Goal: Transaction & Acquisition: Purchase product/service

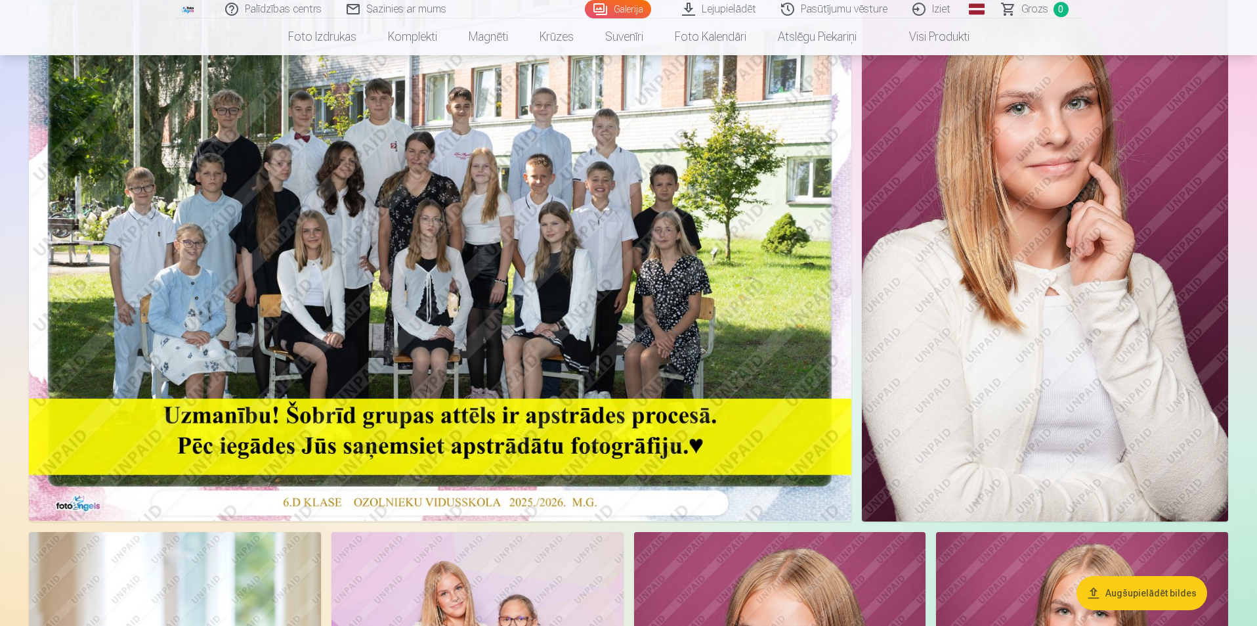
scroll to position [131, 0]
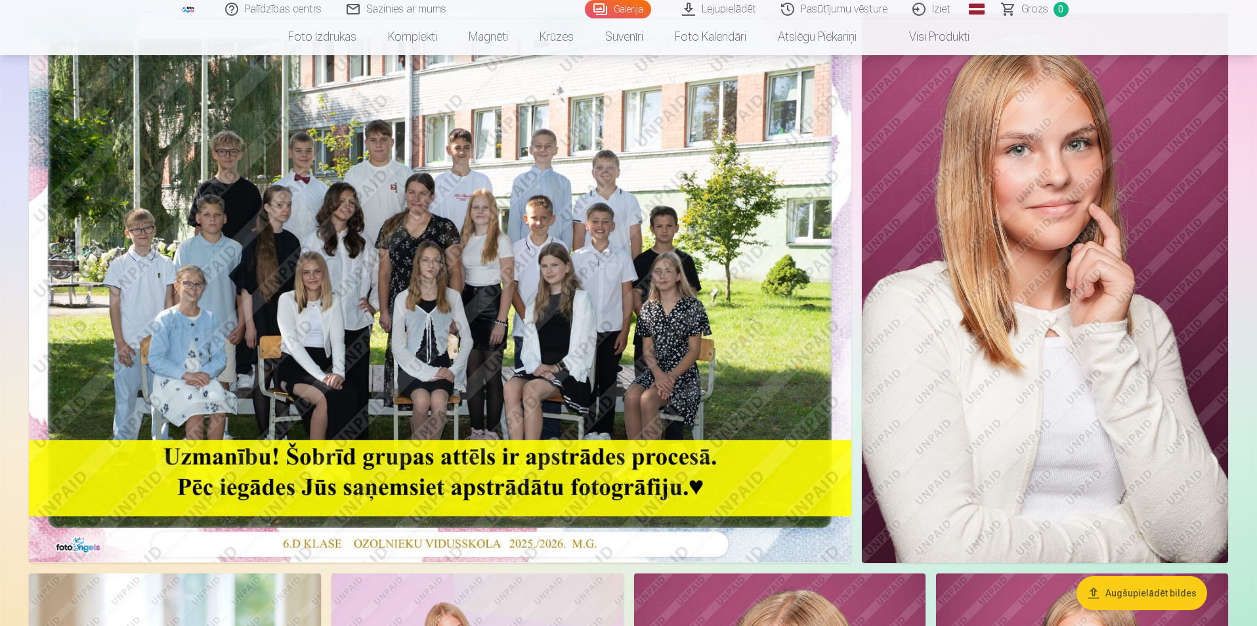
click at [374, 279] on img at bounding box center [440, 287] width 823 height 549
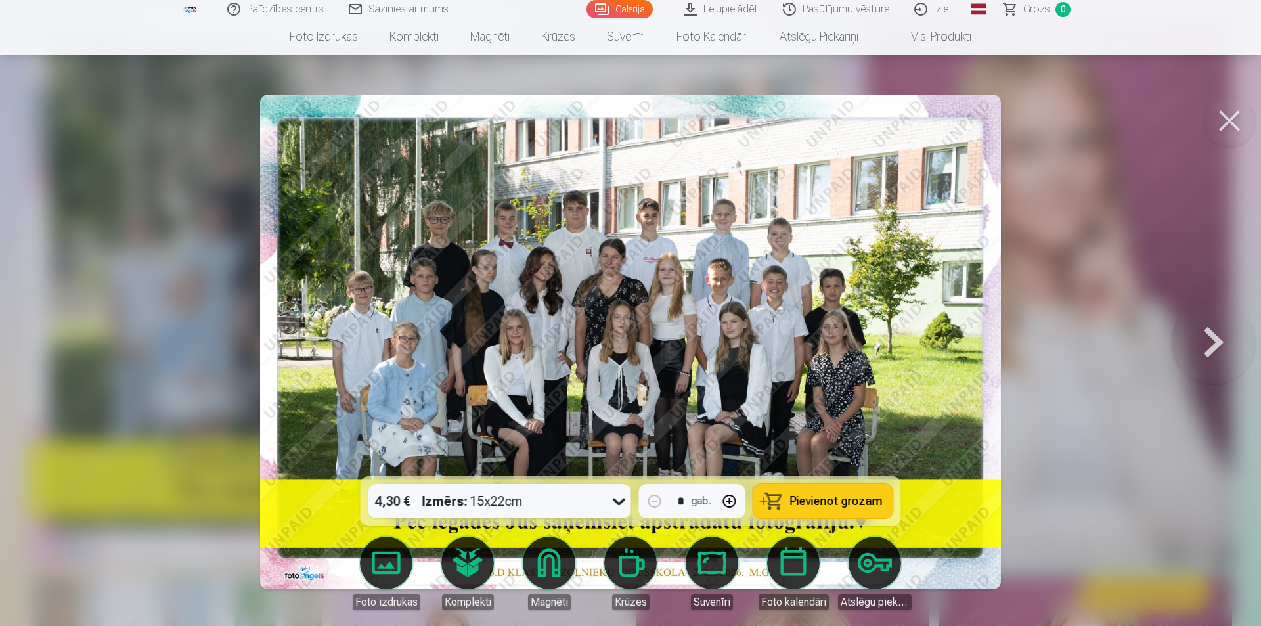
click at [615, 498] on icon at bounding box center [619, 500] width 21 height 21
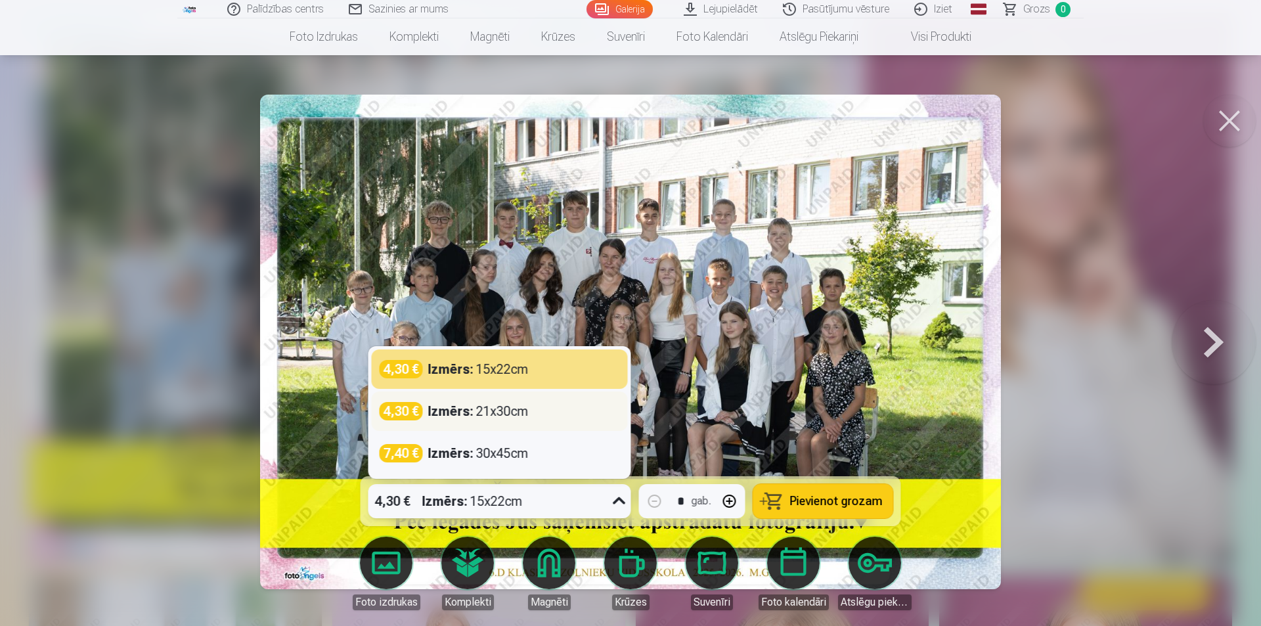
click at [450, 412] on strong "Izmērs :" at bounding box center [450, 411] width 45 height 18
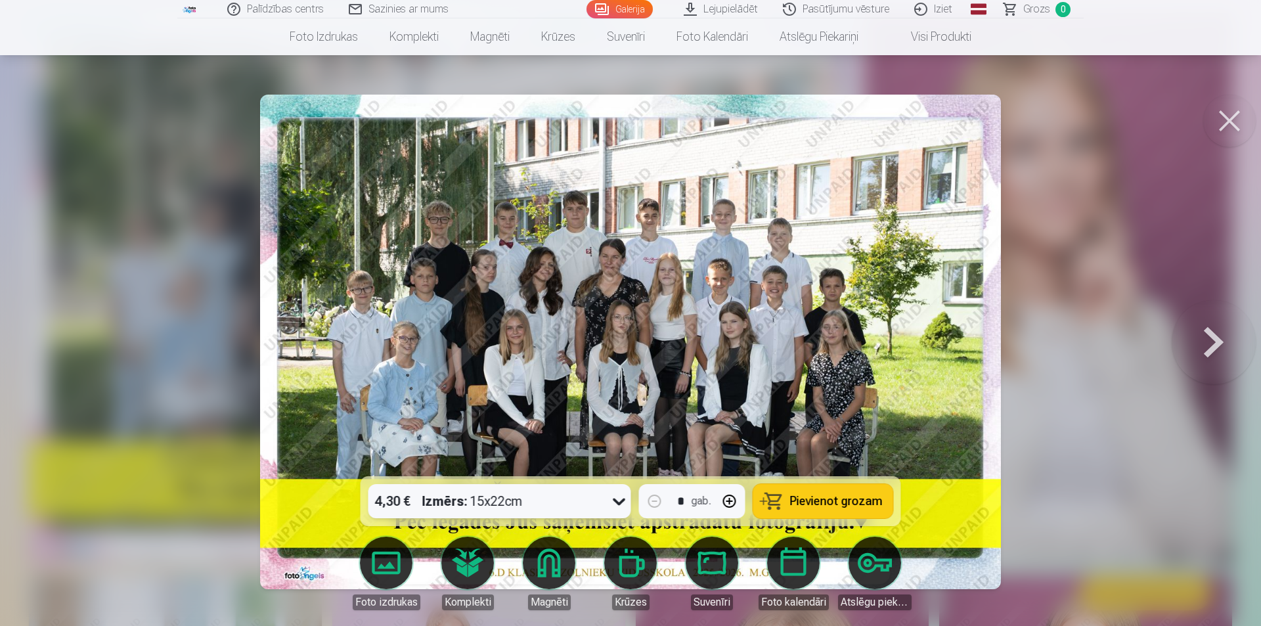
click at [881, 507] on button "Pievienot grozam" at bounding box center [823, 501] width 140 height 34
click at [1231, 127] on button at bounding box center [1229, 121] width 53 height 53
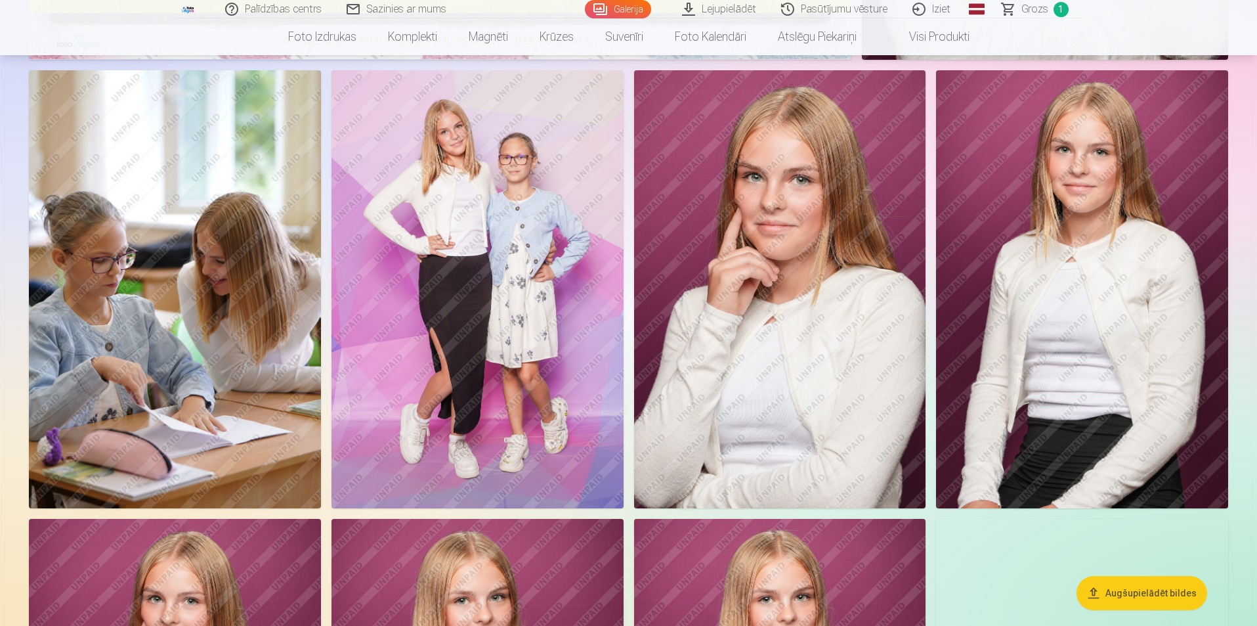
scroll to position [657, 0]
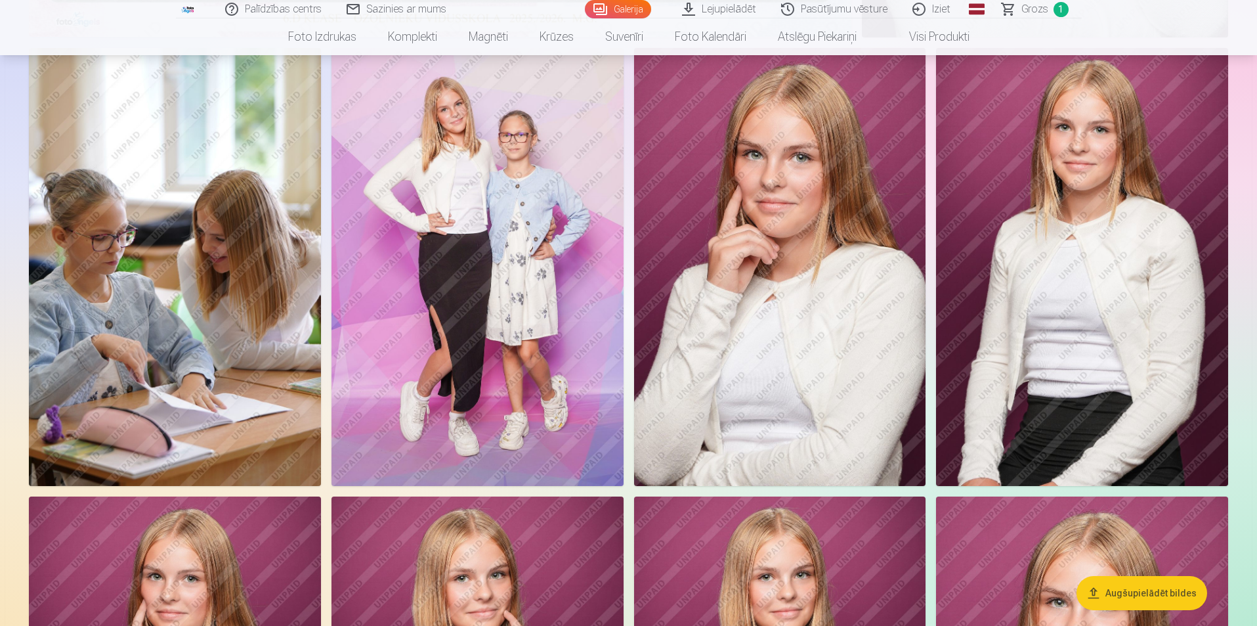
click at [194, 317] on img at bounding box center [175, 267] width 292 height 438
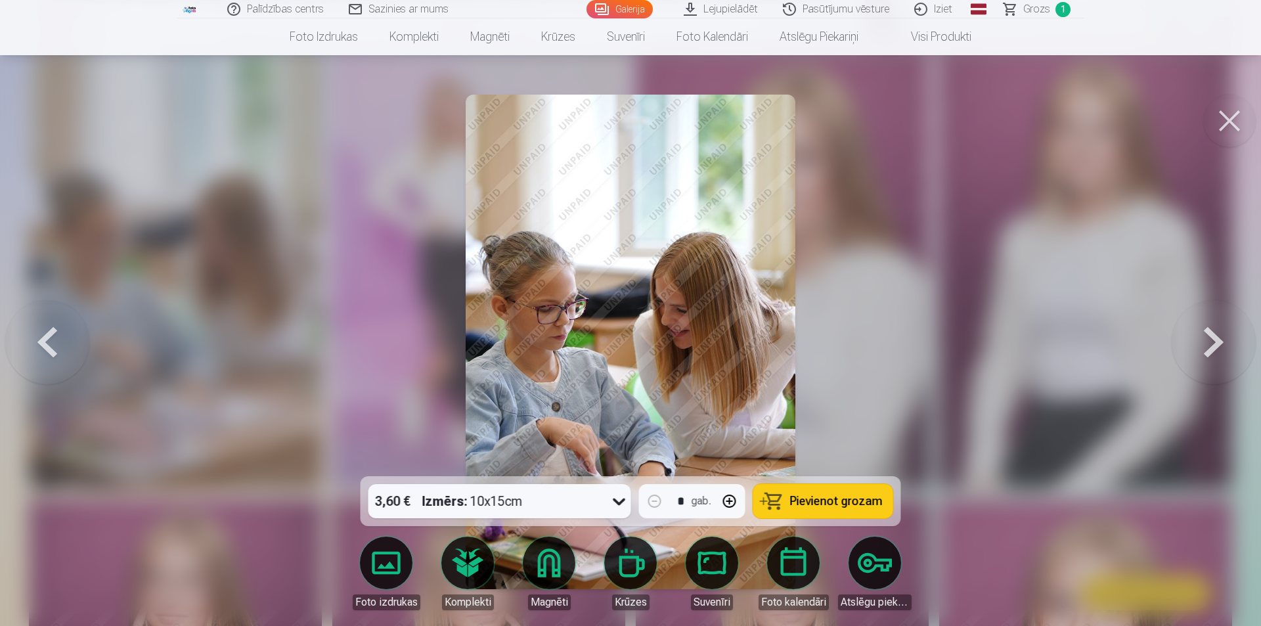
click at [620, 504] on icon at bounding box center [619, 501] width 12 height 7
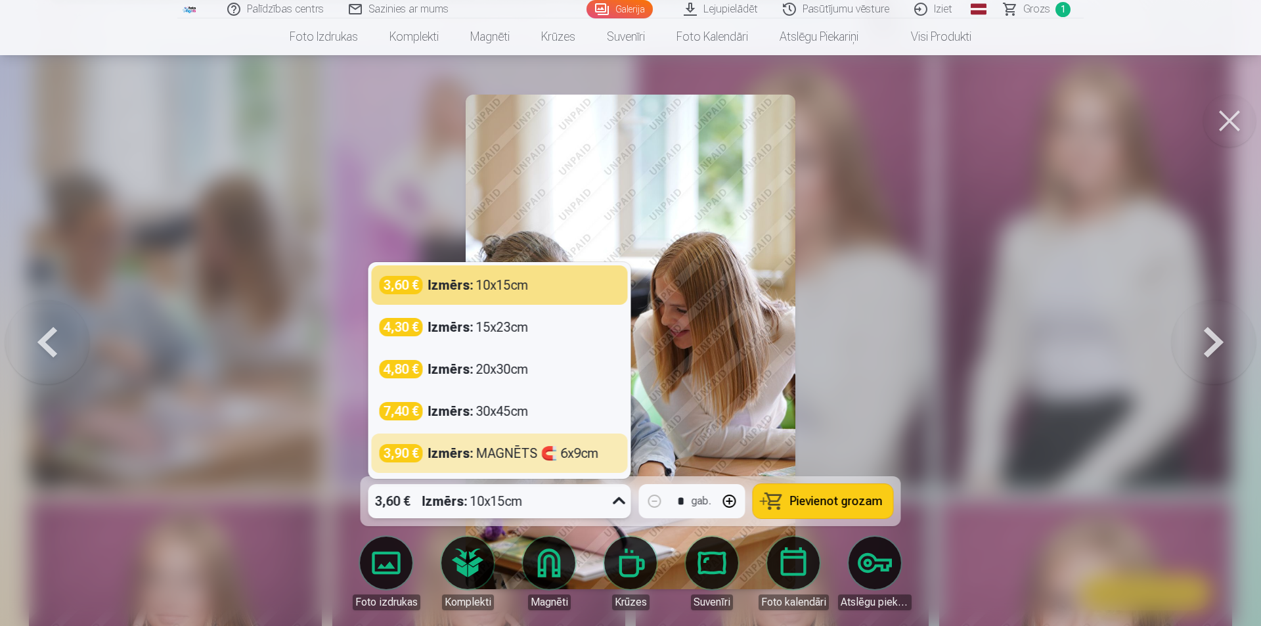
click at [971, 390] on div at bounding box center [630, 313] width 1261 height 626
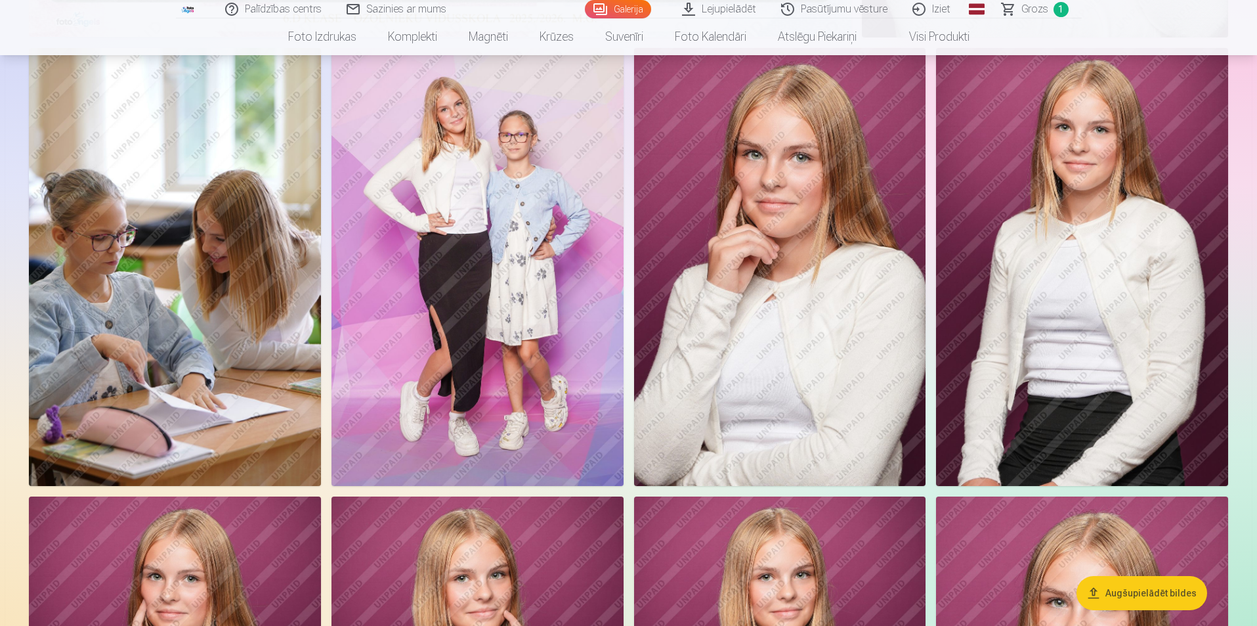
click at [471, 303] on img at bounding box center [478, 267] width 292 height 438
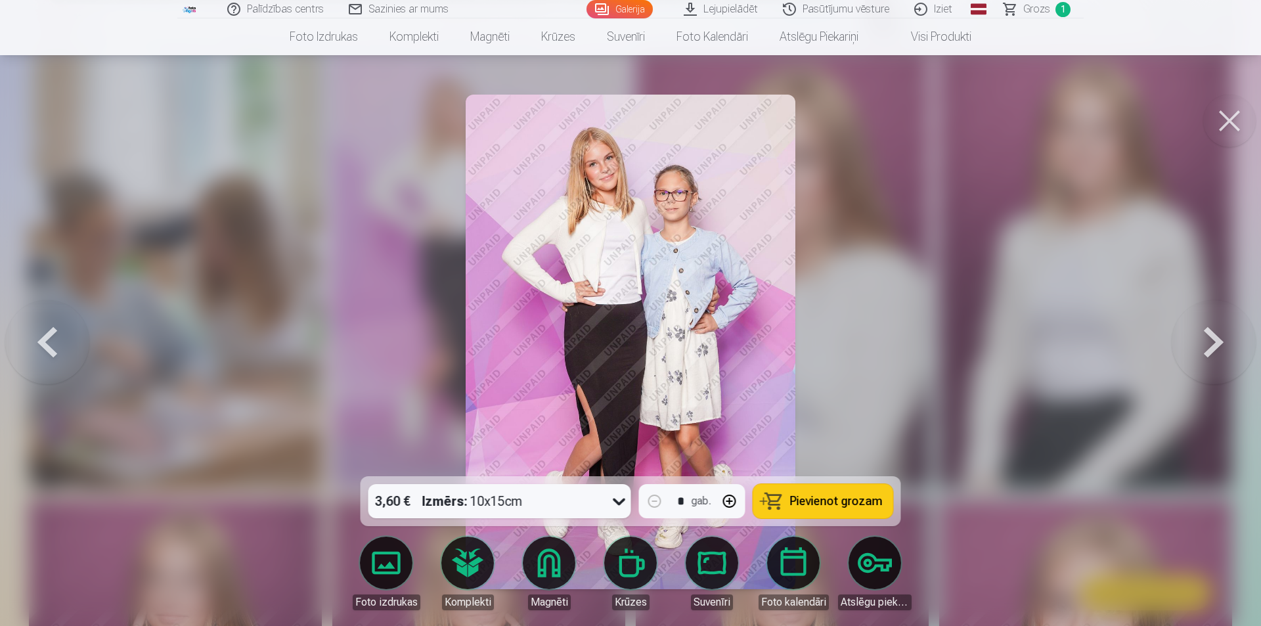
click at [872, 509] on button "Pievienot grozam" at bounding box center [823, 501] width 140 height 34
click at [1234, 167] on div at bounding box center [630, 313] width 1261 height 626
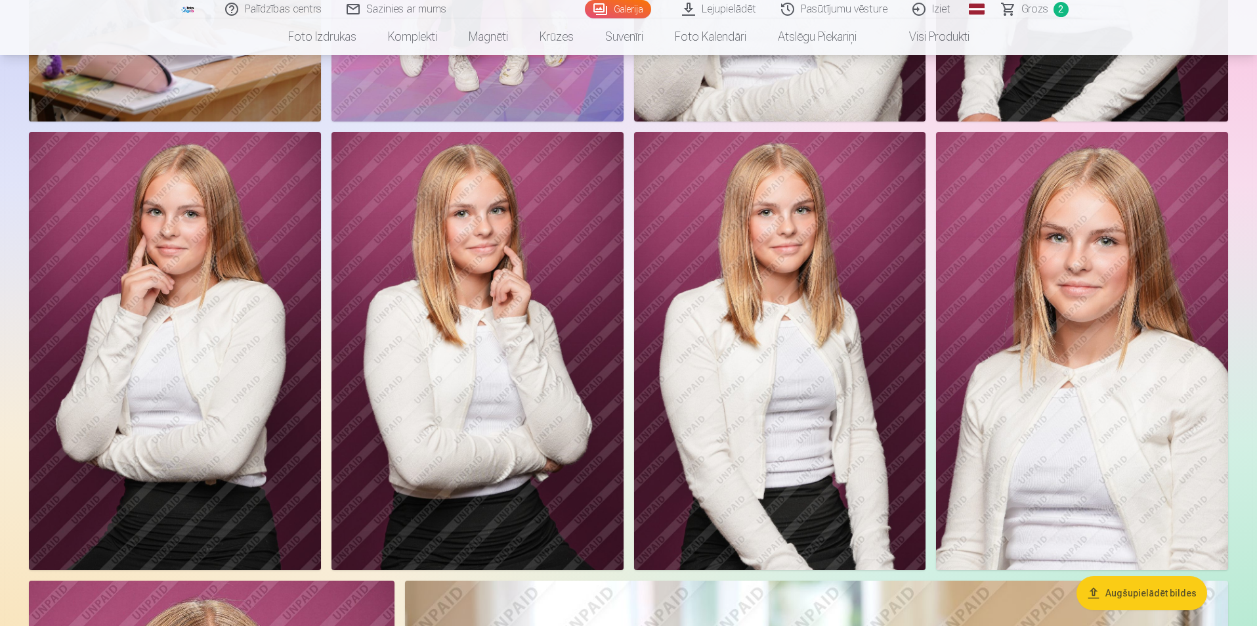
scroll to position [1050, 0]
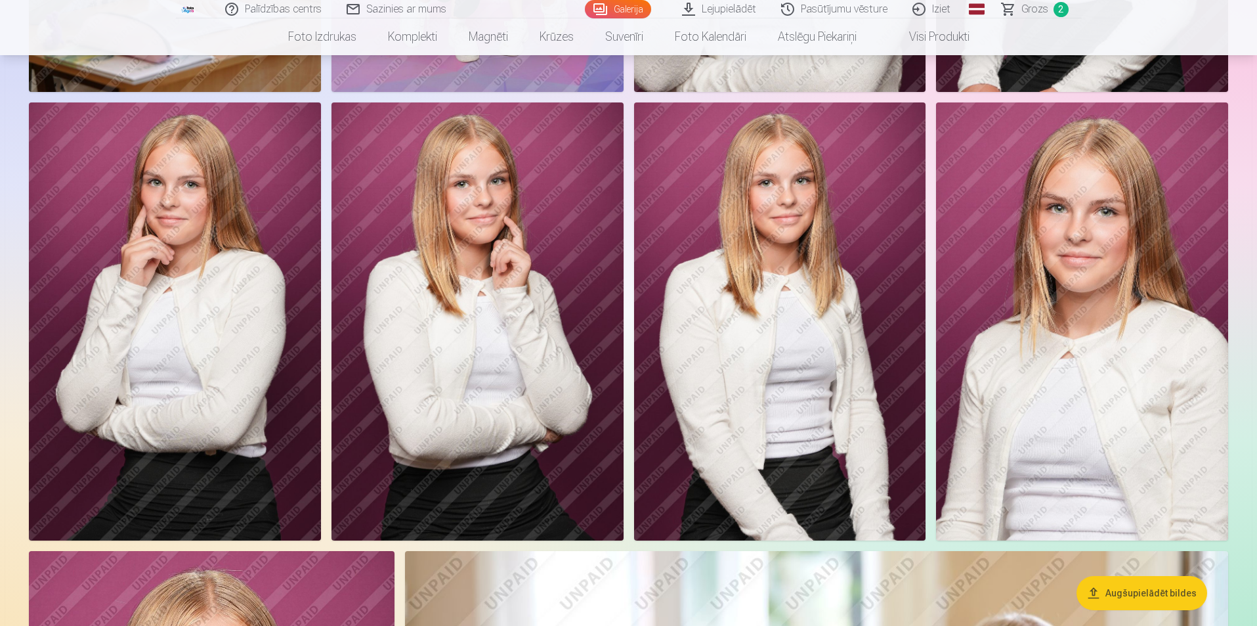
click at [823, 367] on img at bounding box center [780, 321] width 292 height 438
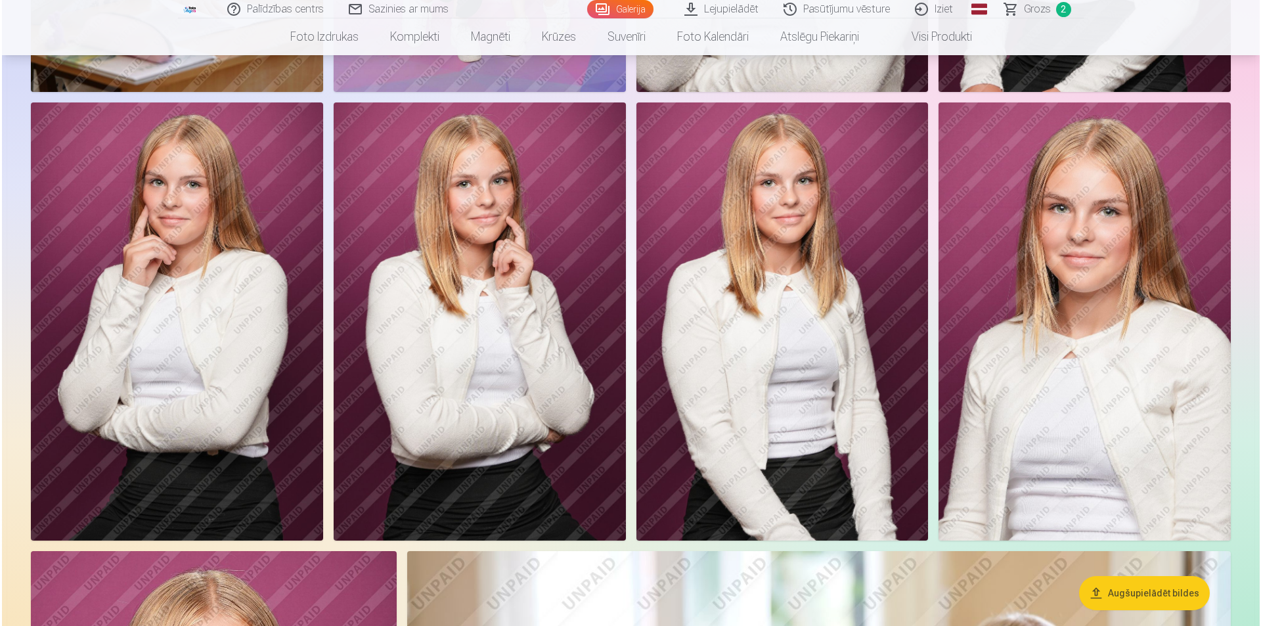
scroll to position [1052, 0]
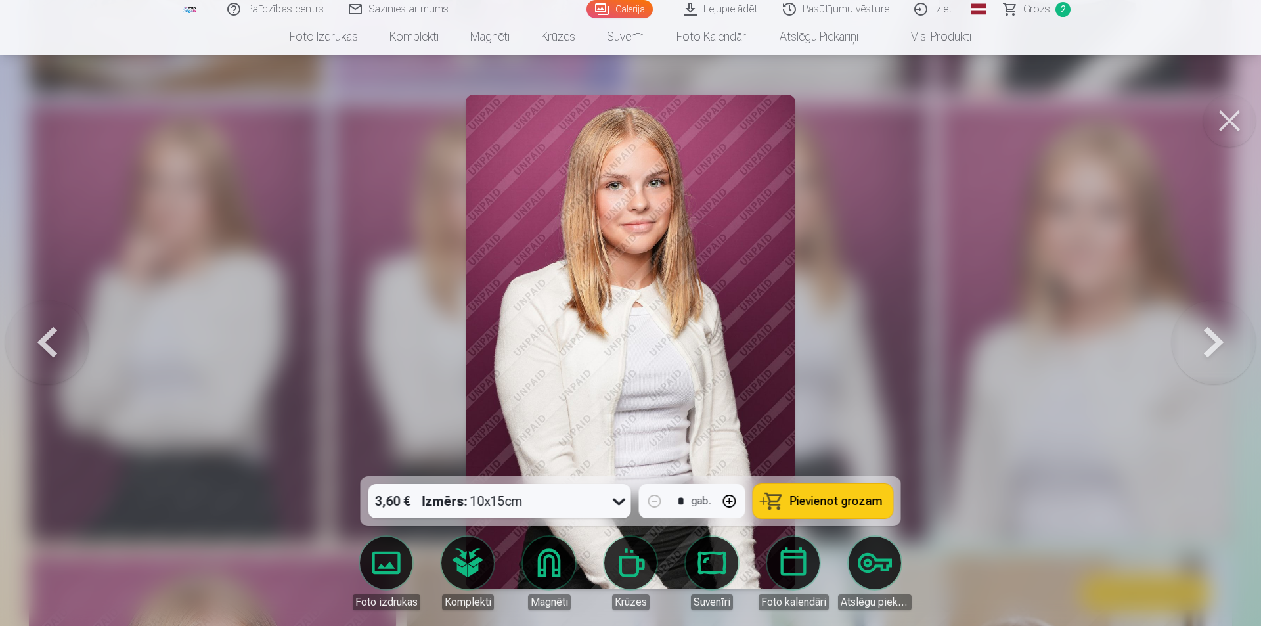
click at [559, 566] on link "Magnēti" at bounding box center [549, 573] width 74 height 74
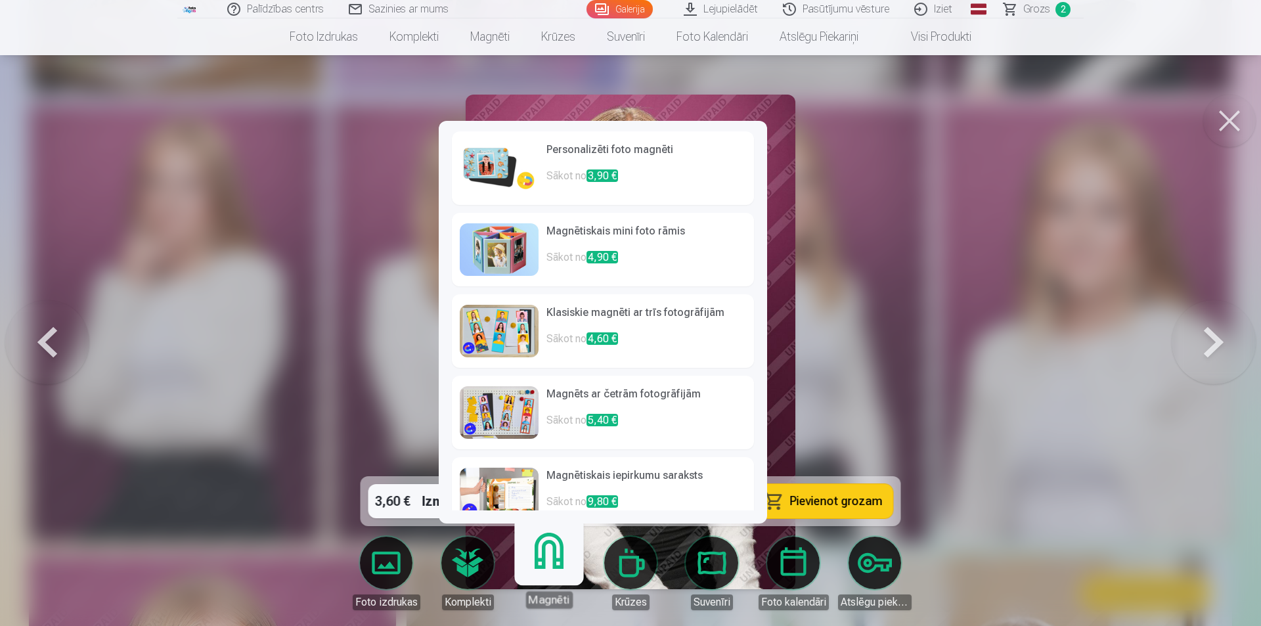
click at [625, 162] on h6 "Personalizēti foto magnēti" at bounding box center [646, 155] width 200 height 26
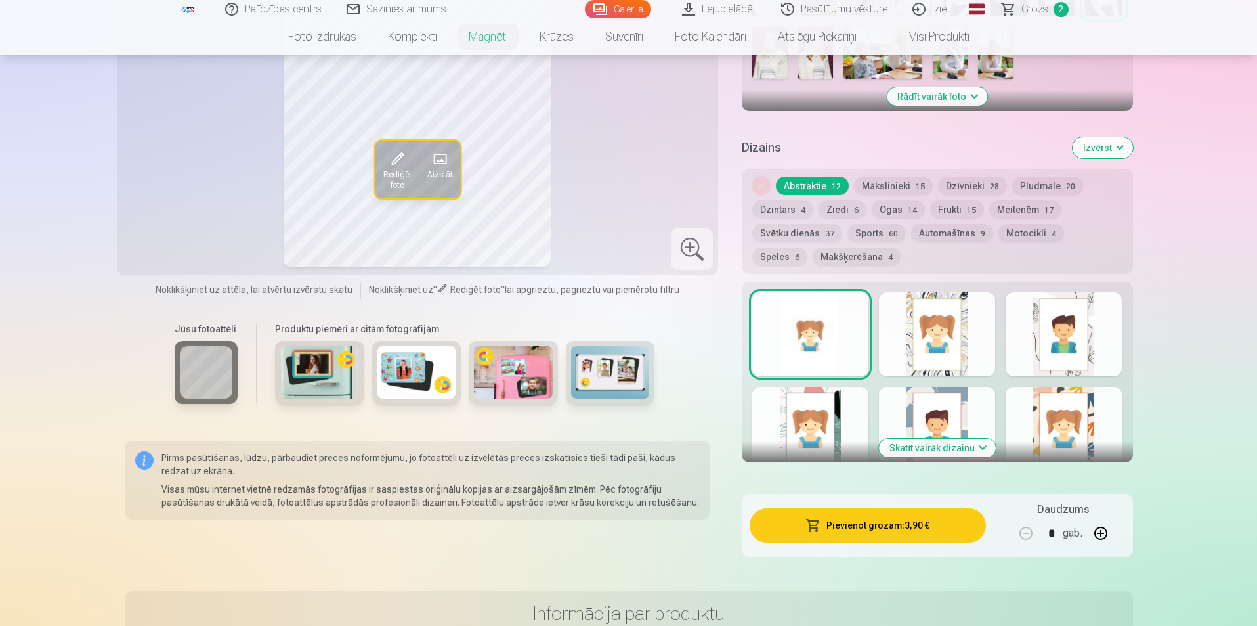
scroll to position [525, 0]
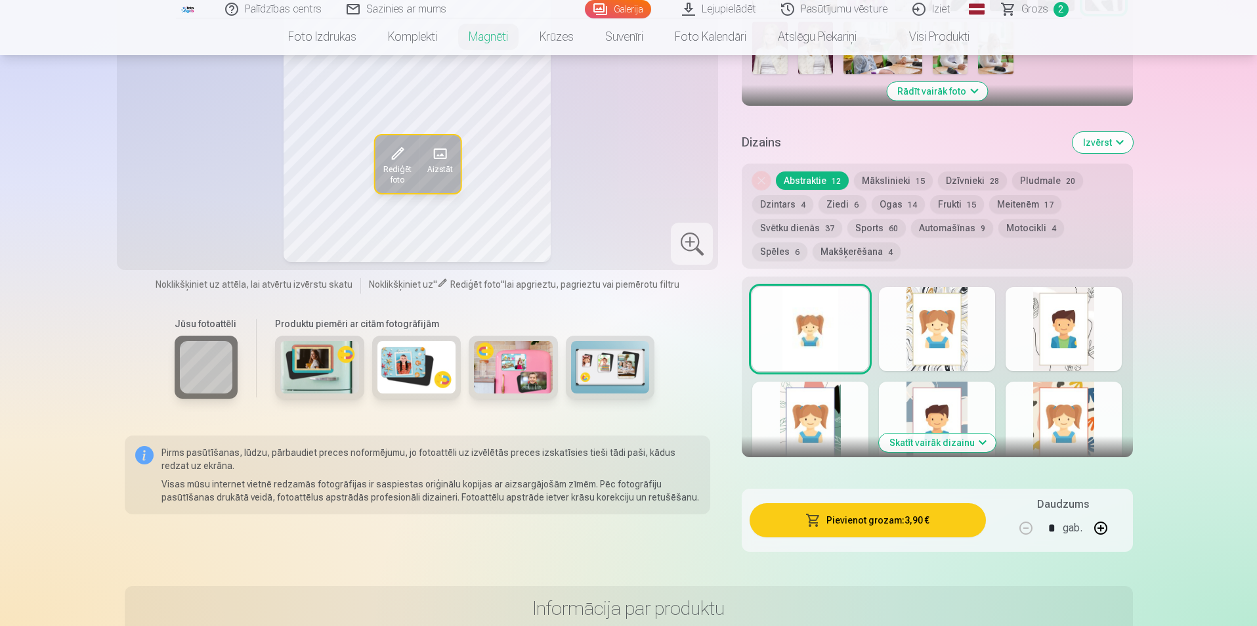
click at [953, 433] on button "Skatīt vairāk dizainu" at bounding box center [937, 442] width 117 height 18
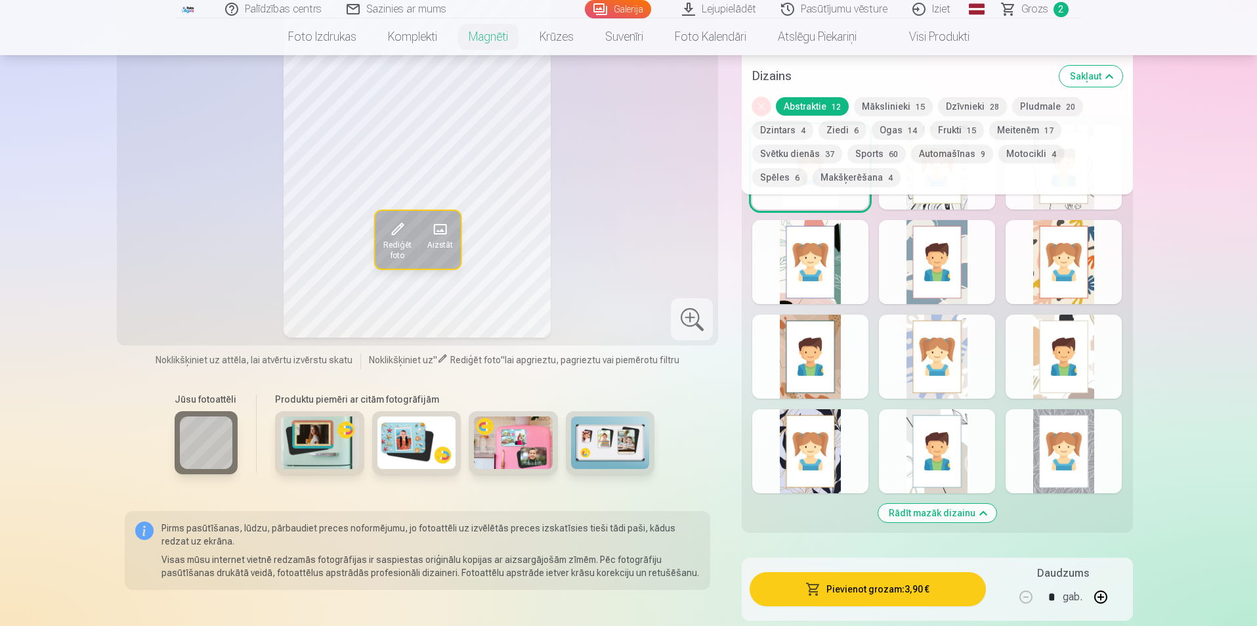
scroll to position [657, 0]
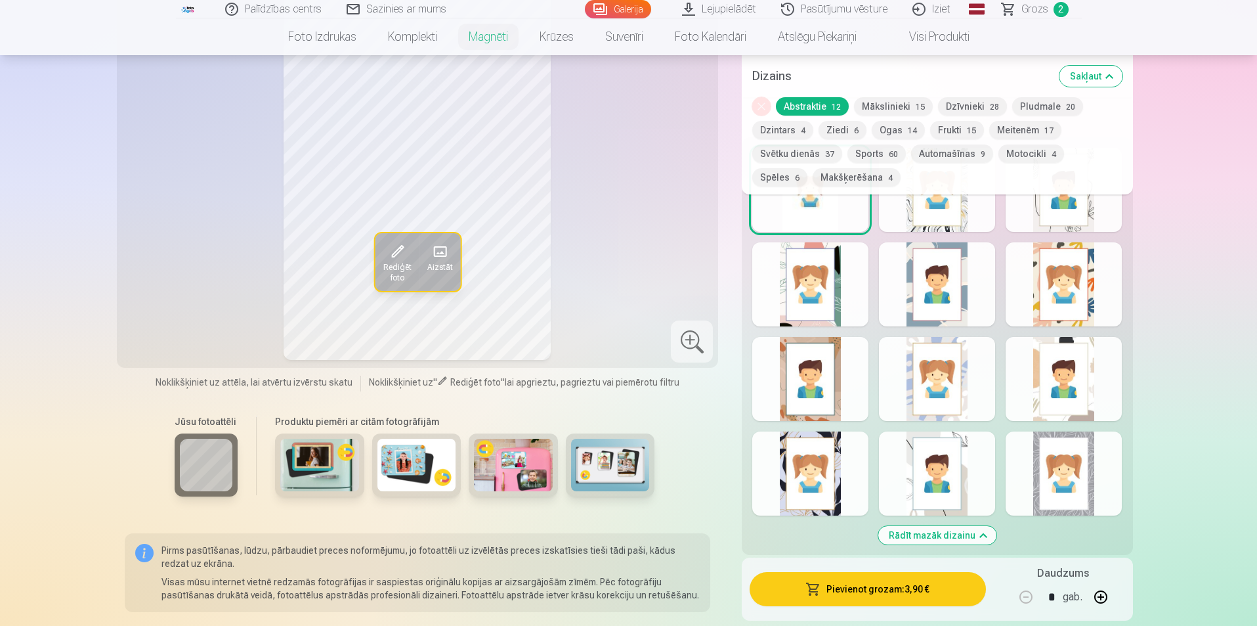
click at [977, 434] on div at bounding box center [937, 473] width 116 height 84
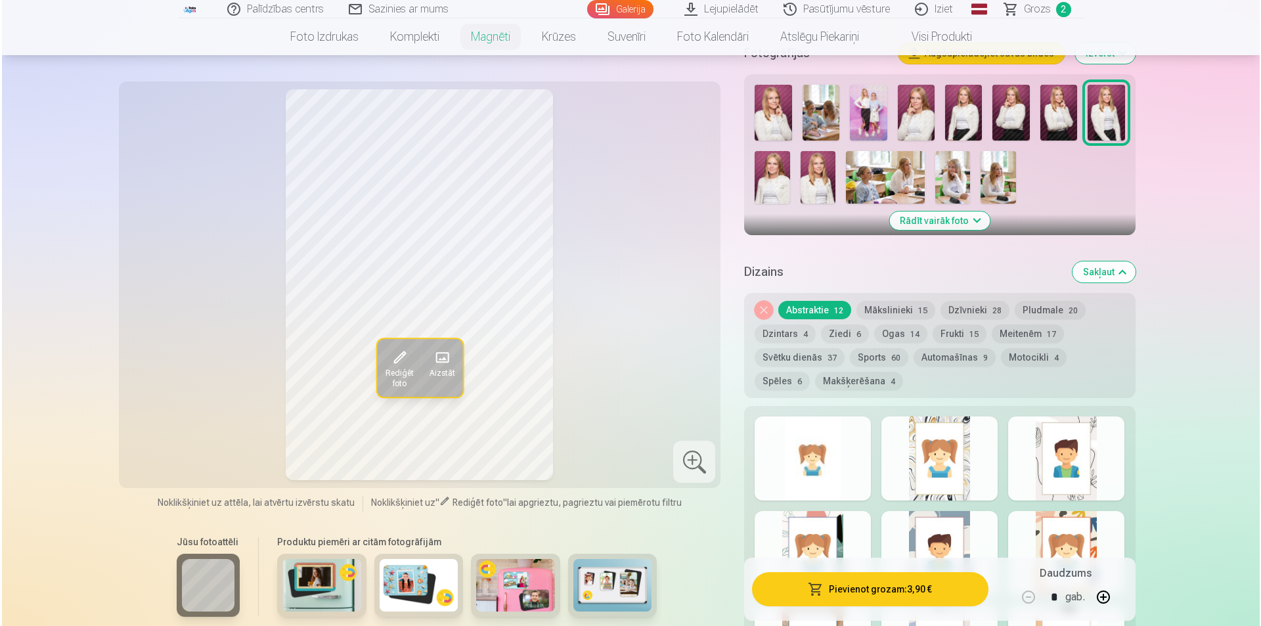
scroll to position [394, 0]
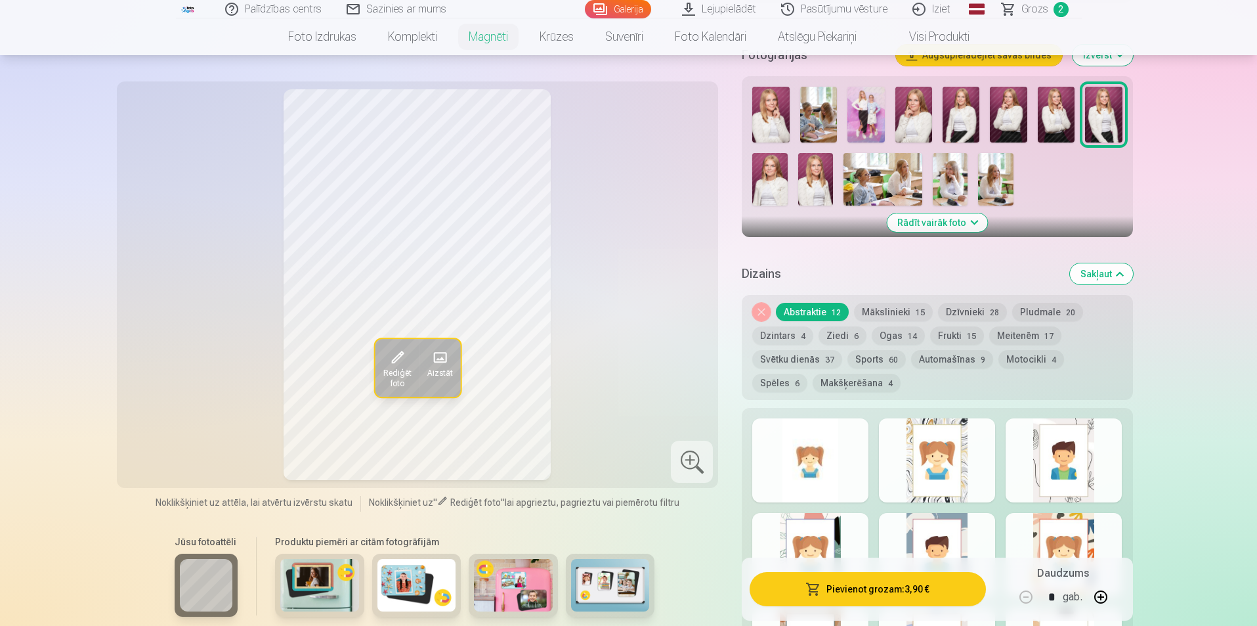
click at [831, 451] on div at bounding box center [810, 460] width 116 height 84
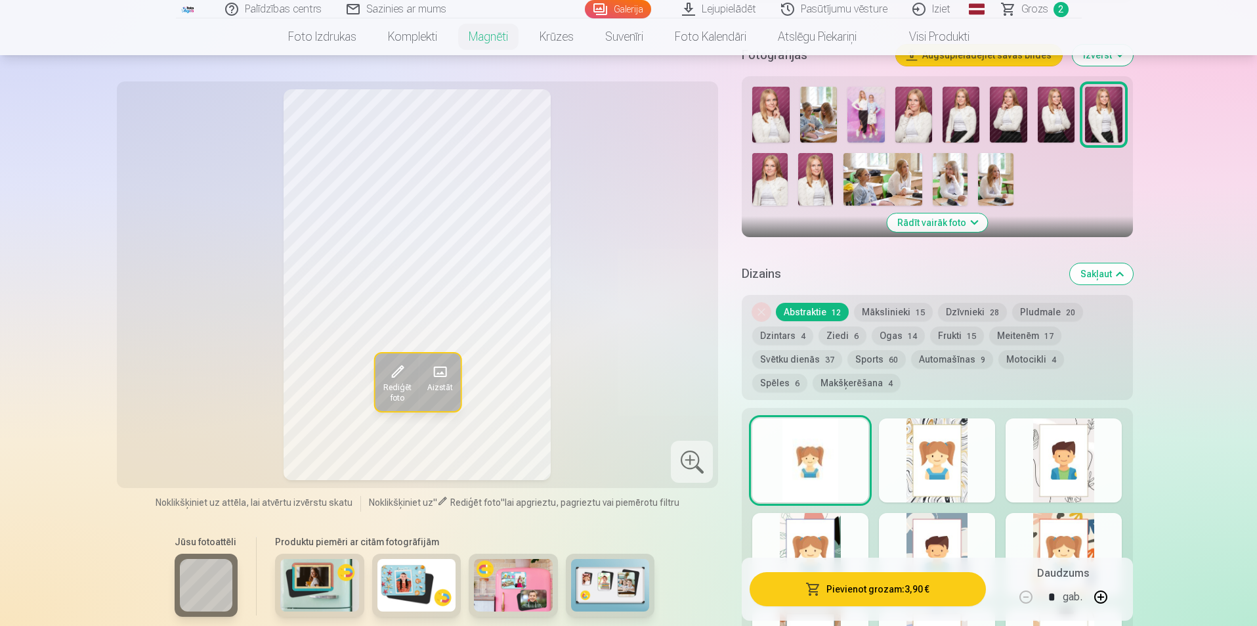
click at [400, 366] on span at bounding box center [396, 371] width 21 height 21
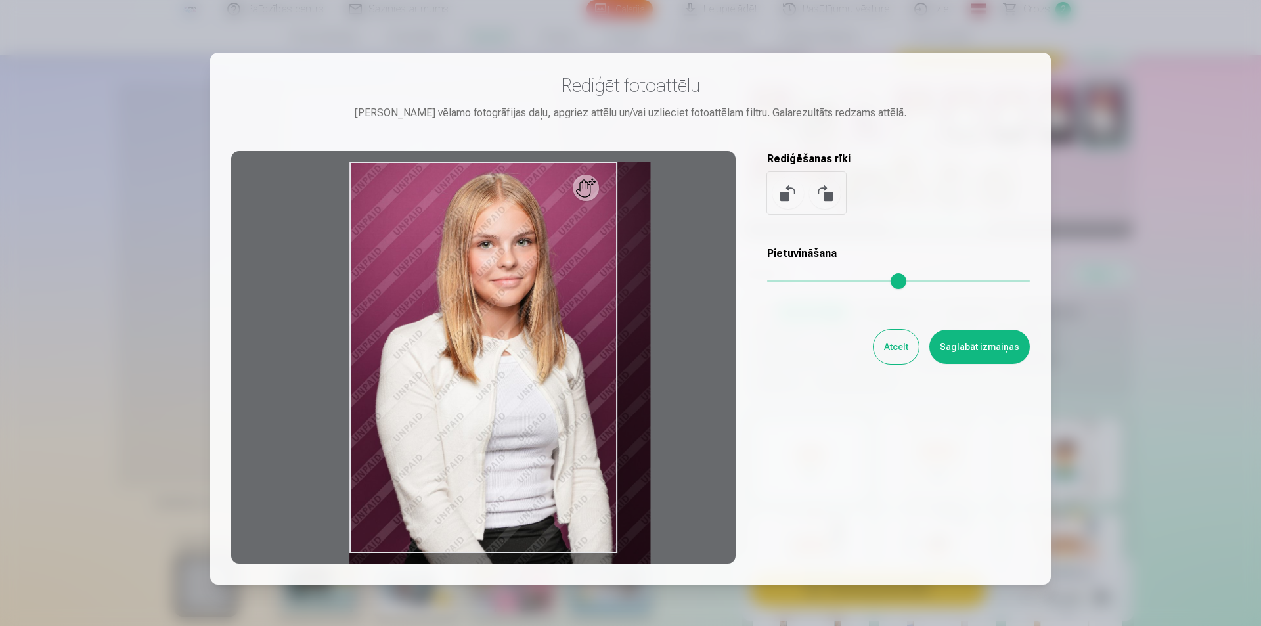
drag, startPoint x: 773, startPoint y: 280, endPoint x: 788, endPoint y: 282, distance: 15.3
click at [788, 282] on input "range" at bounding box center [898, 281] width 263 height 3
type input "****"
click at [890, 347] on button "Atcelt" at bounding box center [895, 347] width 45 height 34
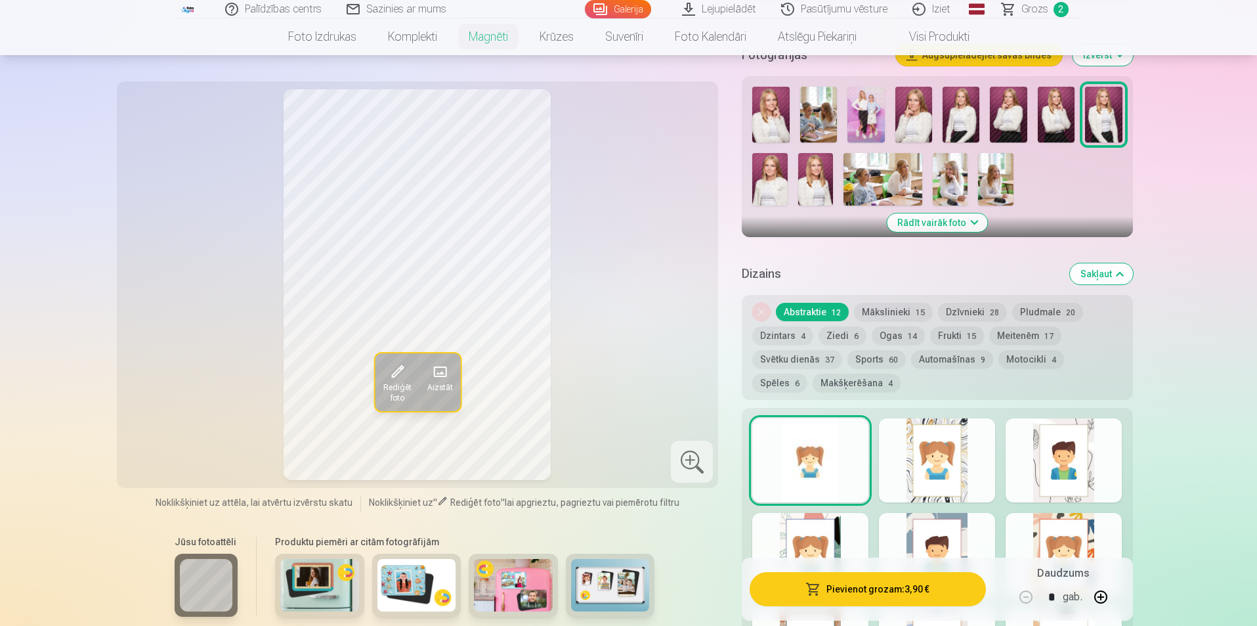
click at [902, 590] on button "Pievienot grozam : 3,90 €" at bounding box center [868, 589] width 236 height 34
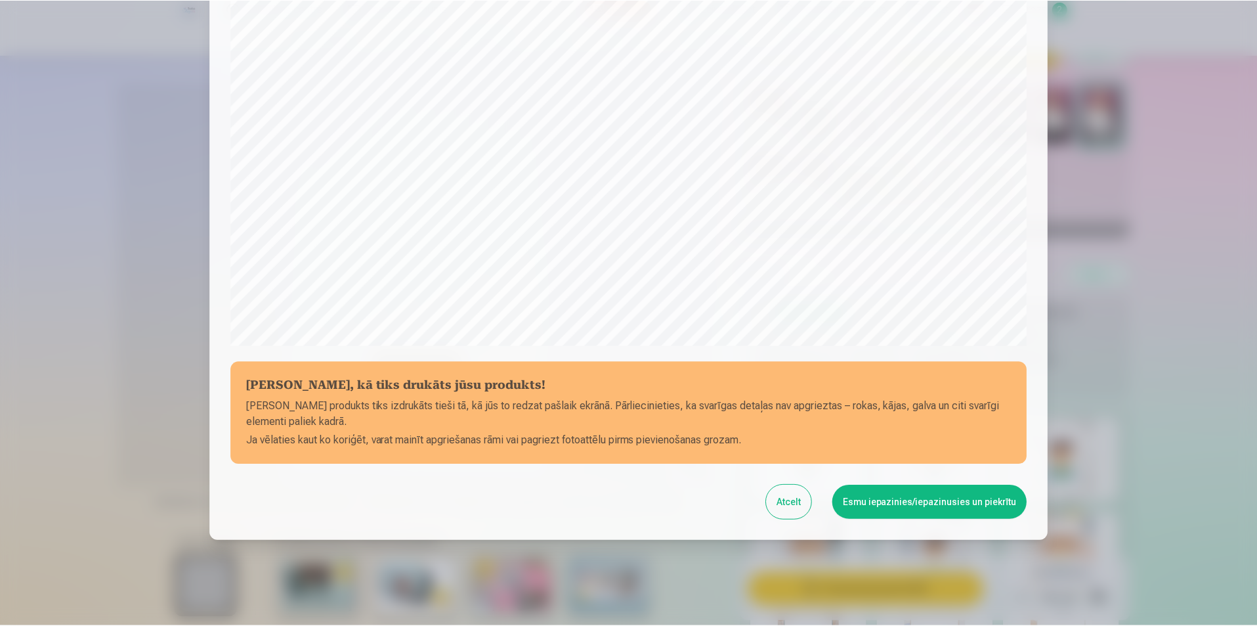
scroll to position [320, 0]
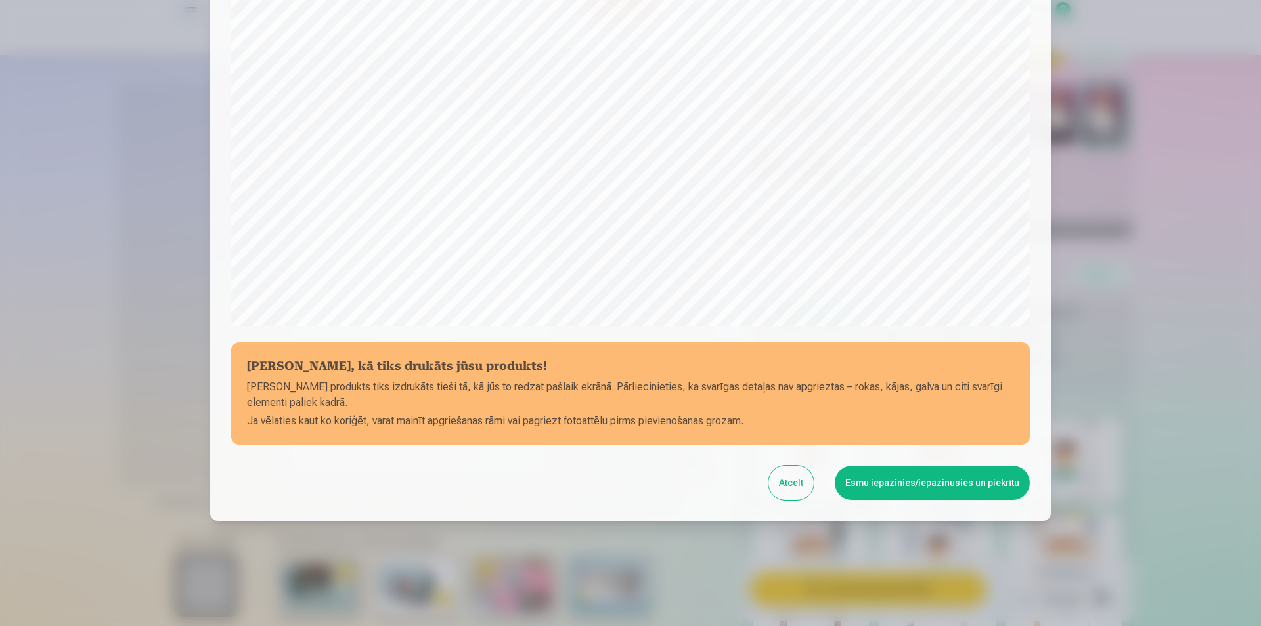
click at [887, 479] on button "Esmu iepazinies/iepazinusies un piekrītu" at bounding box center [931, 482] width 195 height 34
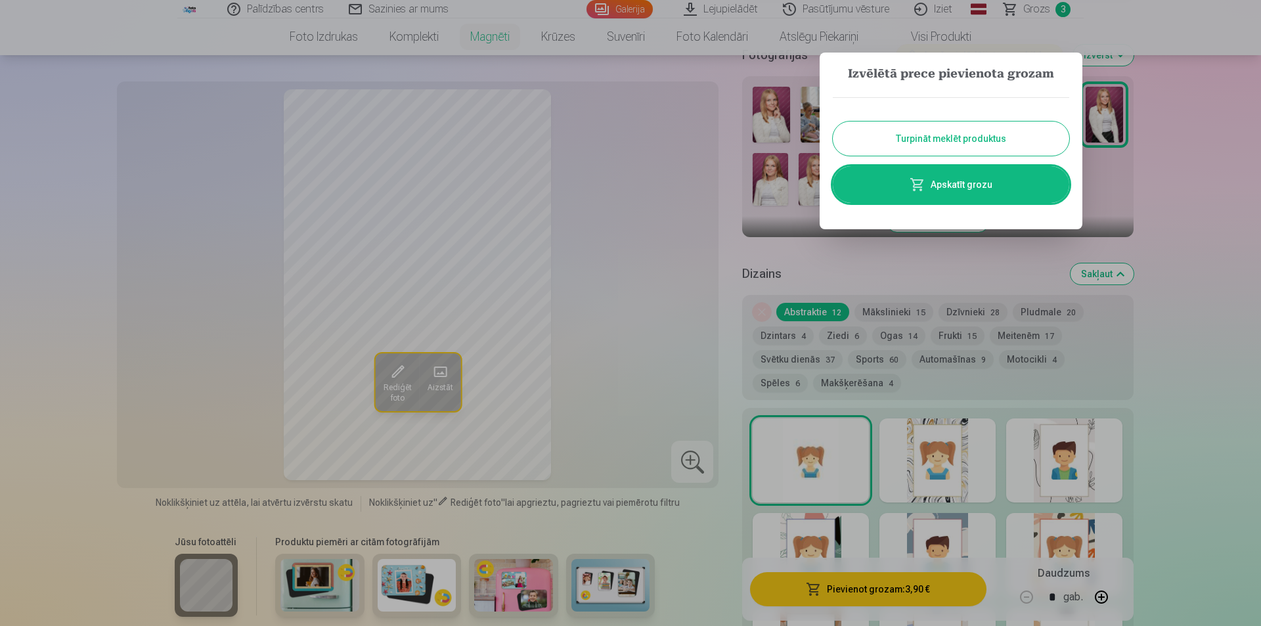
click at [1227, 281] on div at bounding box center [630, 313] width 1261 height 626
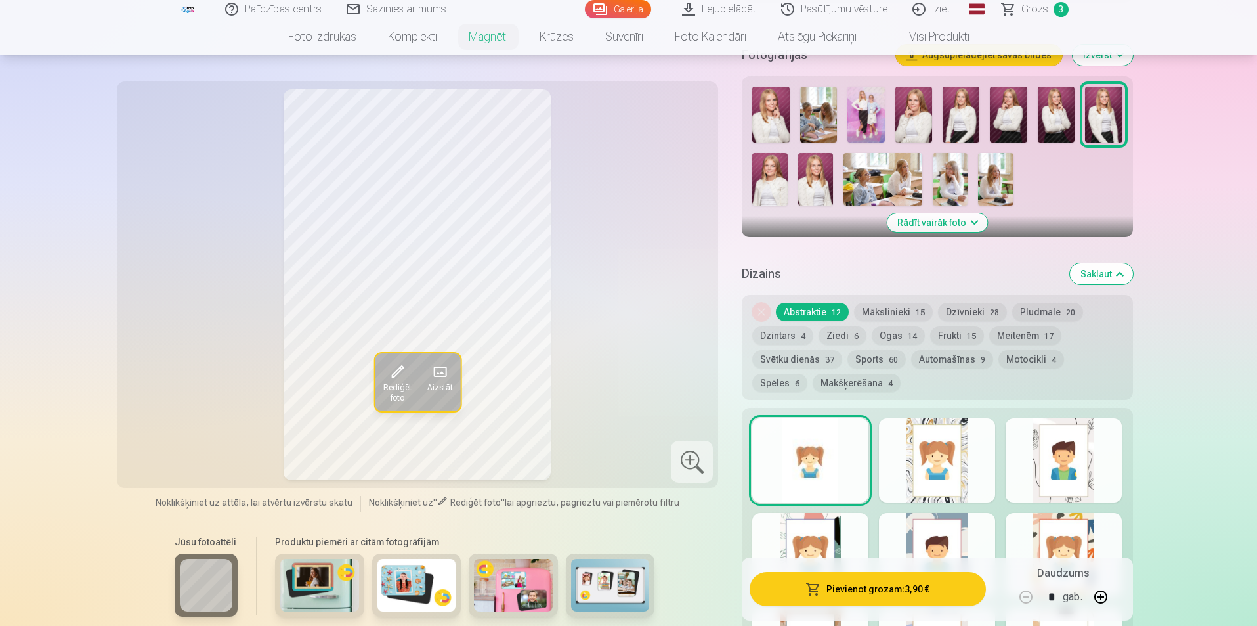
click at [809, 170] on img at bounding box center [815, 179] width 35 height 53
click at [923, 110] on img at bounding box center [914, 115] width 37 height 56
click at [776, 159] on img at bounding box center [769, 179] width 35 height 53
click at [819, 161] on img at bounding box center [815, 179] width 35 height 53
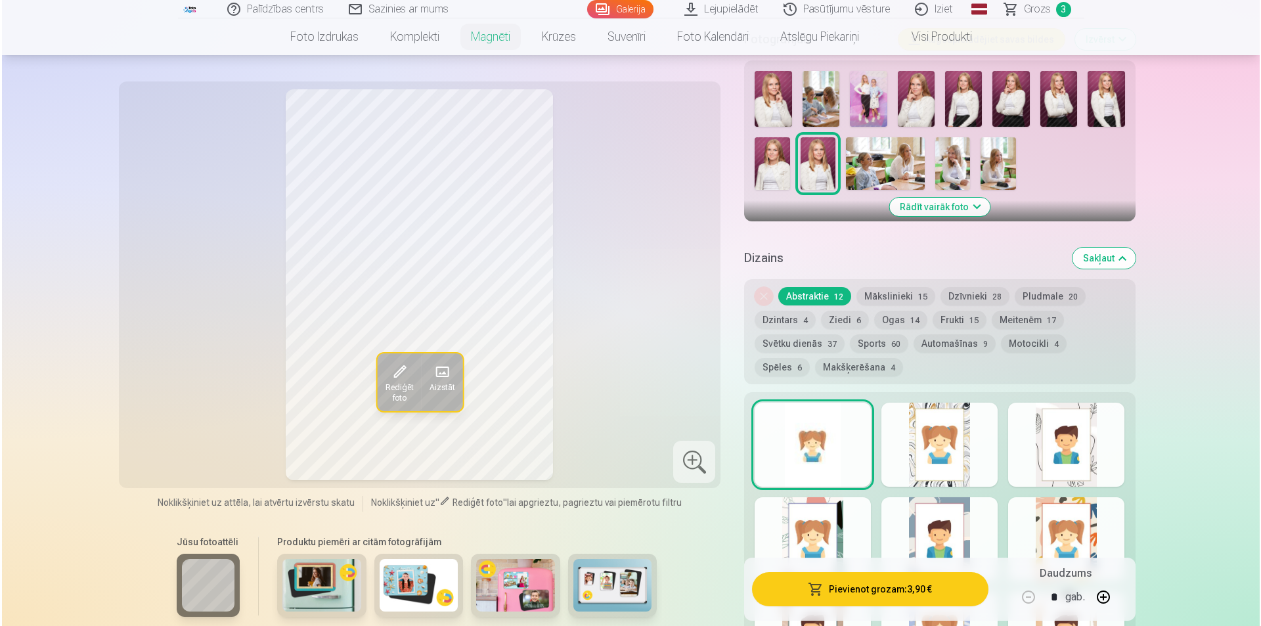
scroll to position [460, 0]
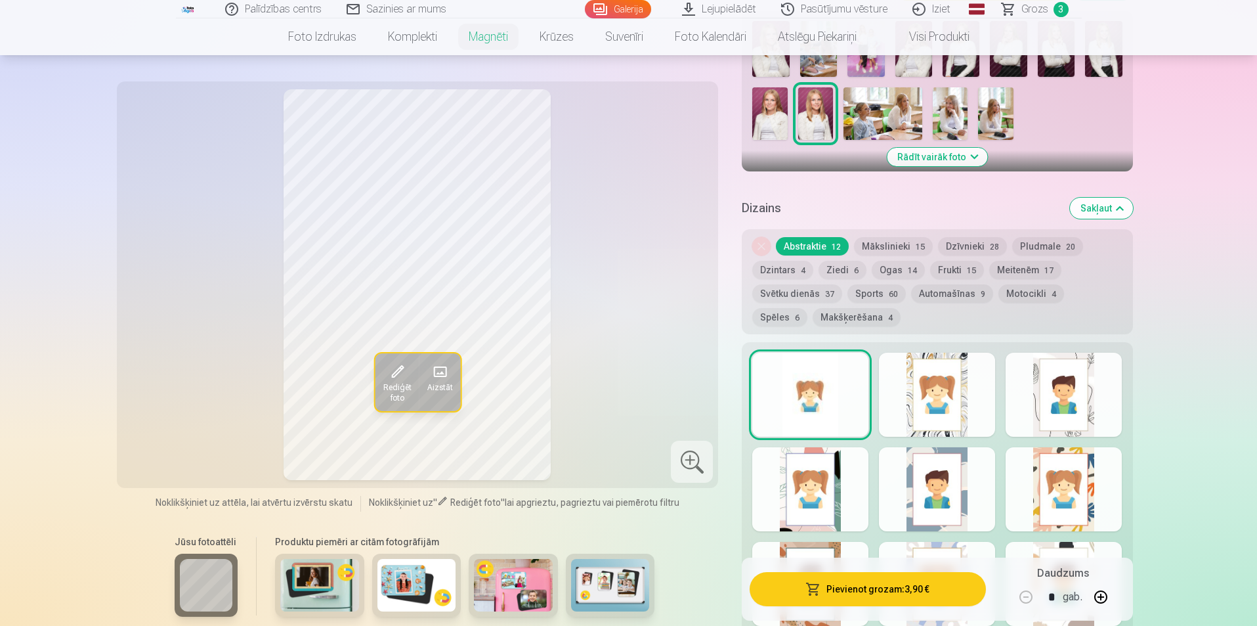
click at [944, 593] on button "Pievienot grozam : 3,90 €" at bounding box center [868, 589] width 236 height 34
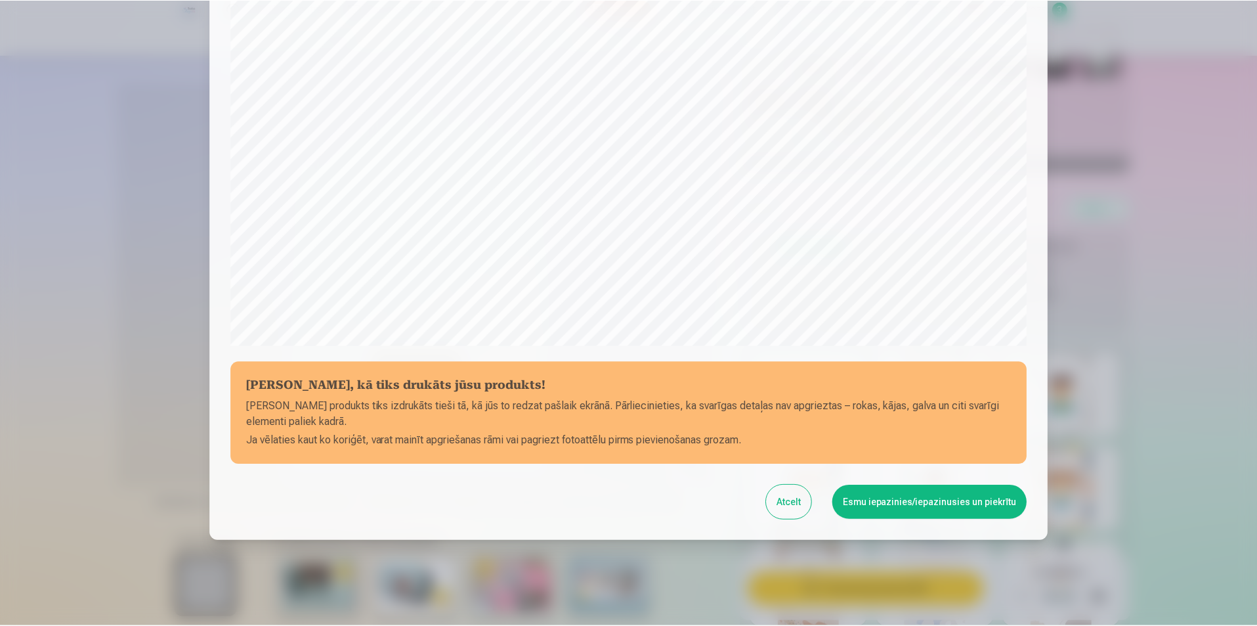
scroll to position [320, 0]
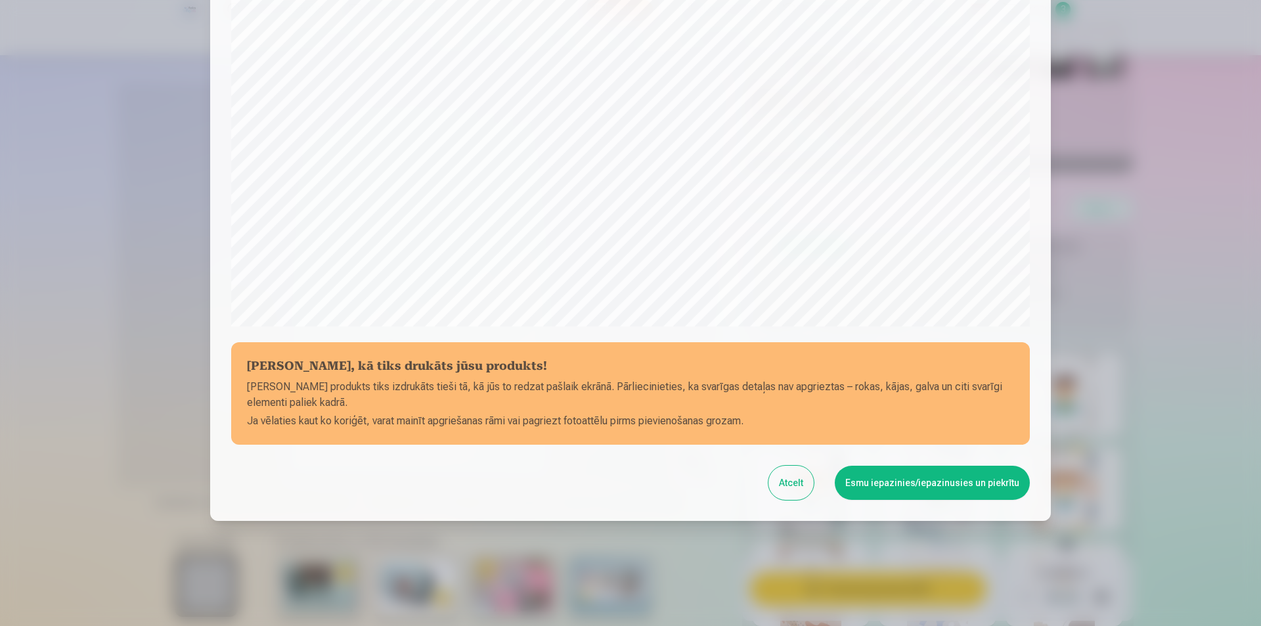
click at [912, 469] on button "Esmu iepazinies/iepazinusies un piekrītu" at bounding box center [931, 482] width 195 height 34
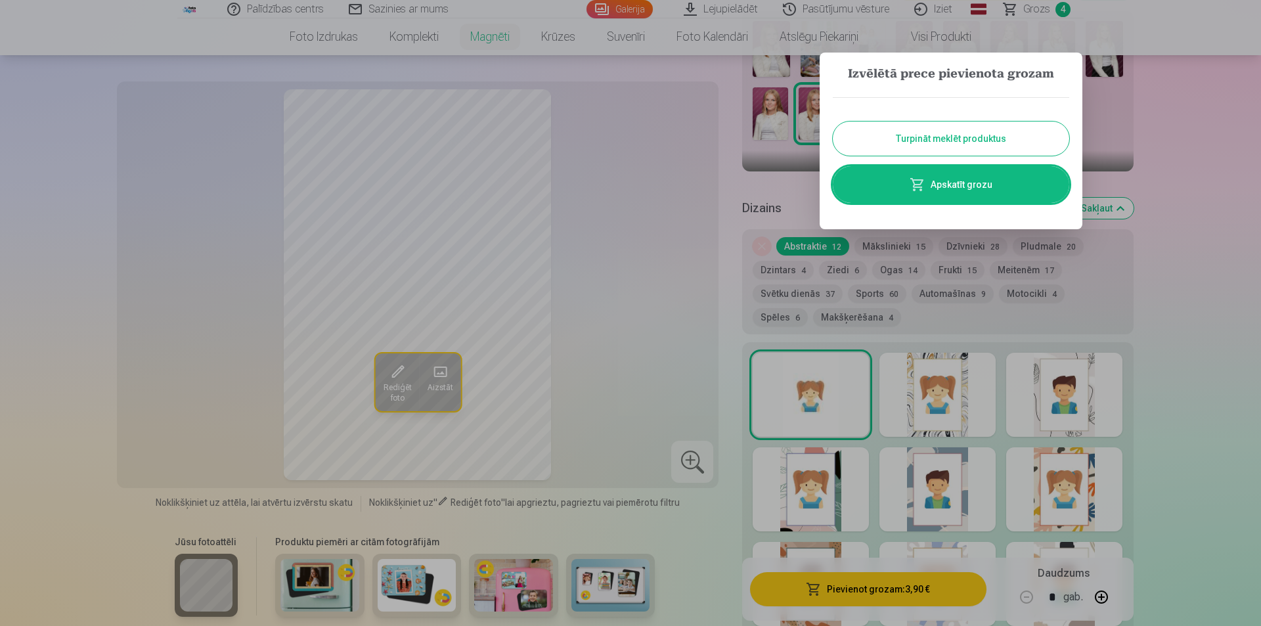
click at [1220, 261] on div at bounding box center [630, 313] width 1261 height 626
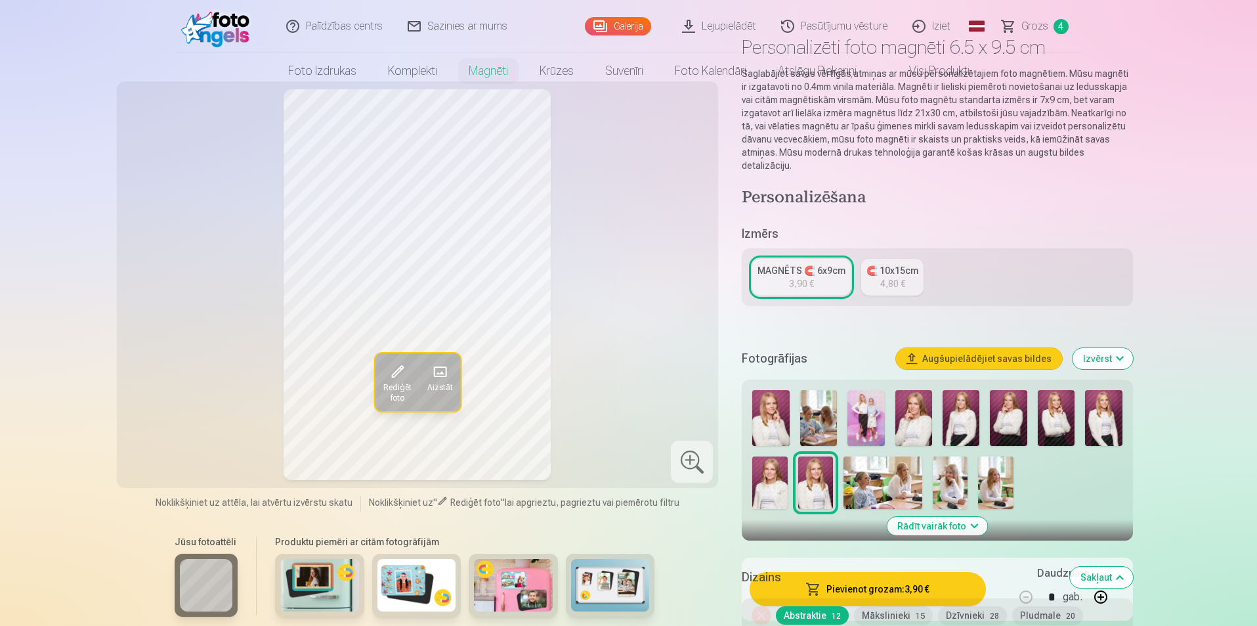
scroll to position [131, 0]
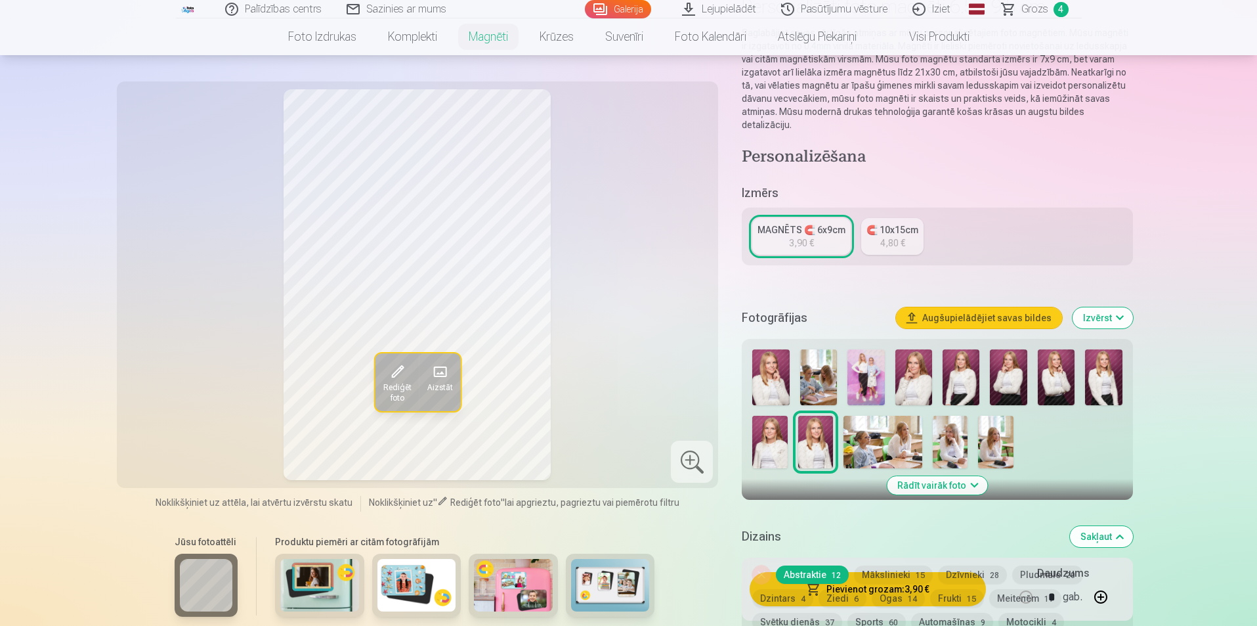
click at [1037, 5] on span "Grozs" at bounding box center [1035, 9] width 27 height 16
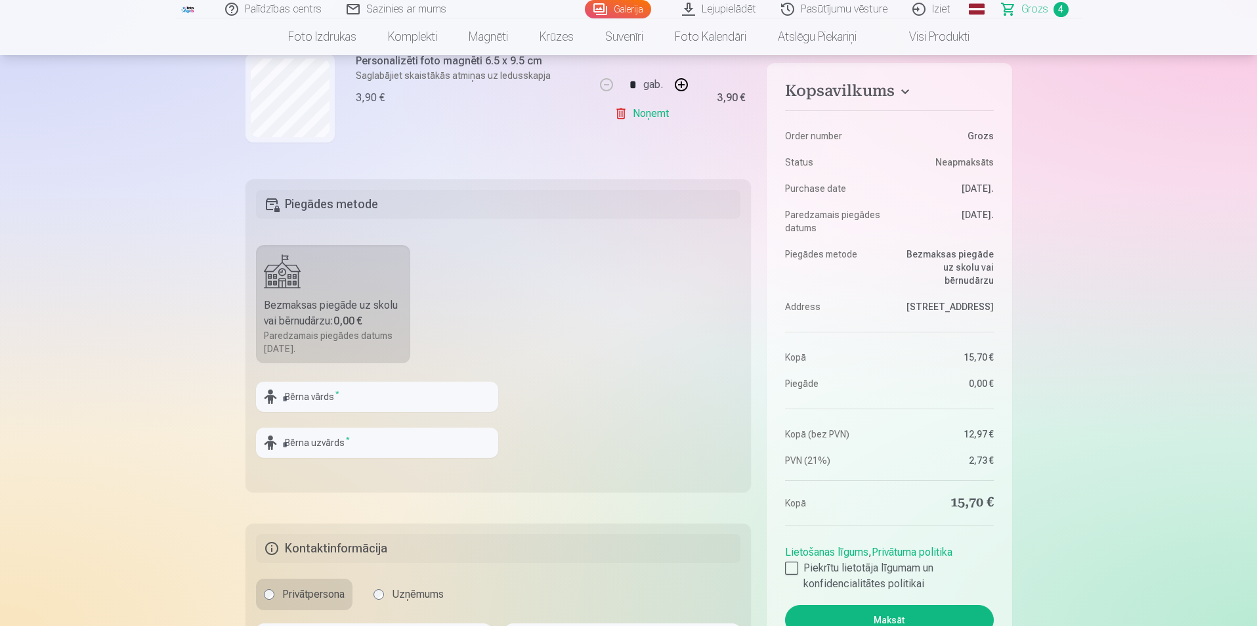
scroll to position [328, 0]
click at [351, 385] on input "text" at bounding box center [377, 394] width 242 height 30
type input "********"
click at [353, 446] on input "text" at bounding box center [377, 440] width 242 height 30
type input "***"
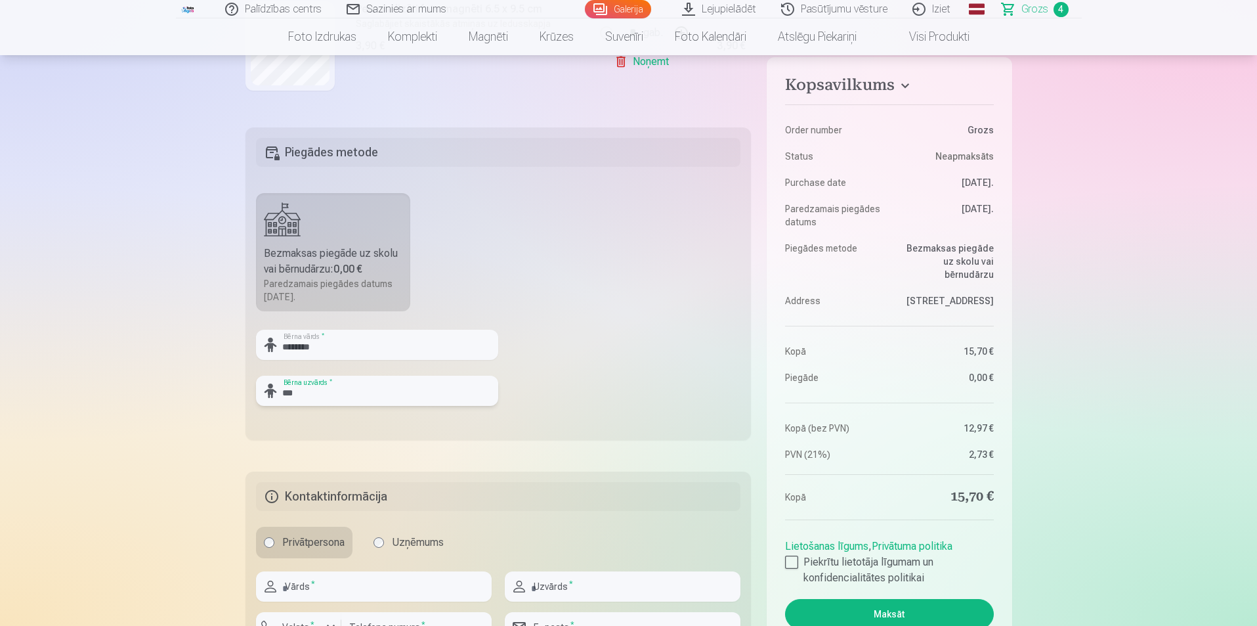
scroll to position [525, 0]
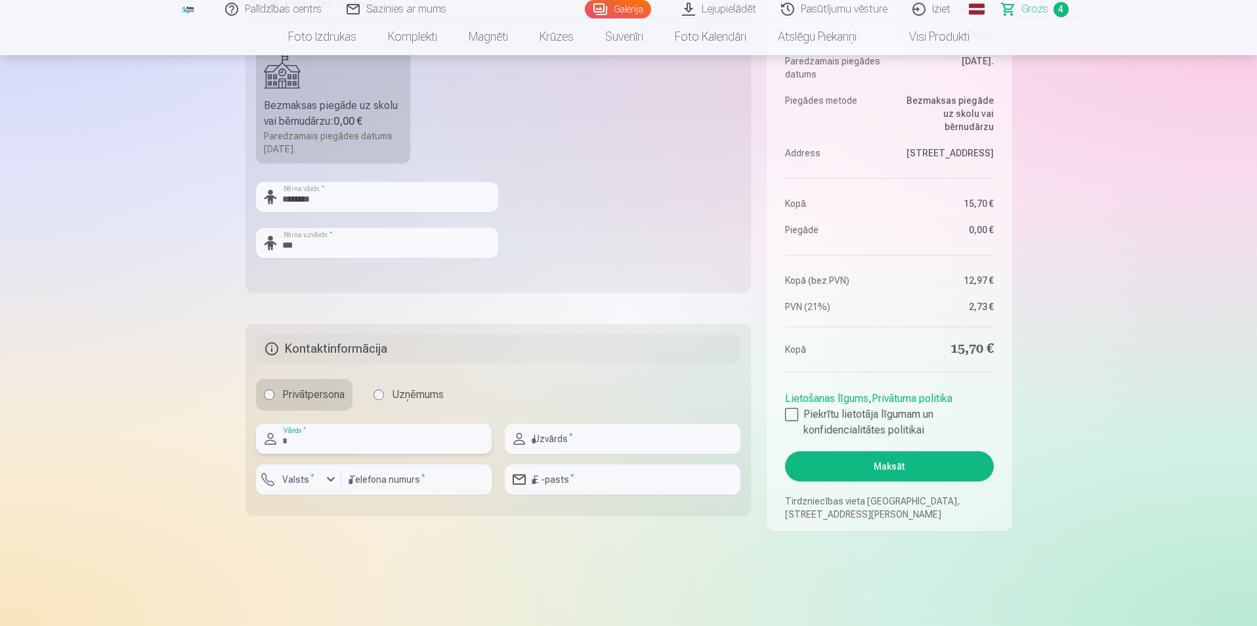
click at [375, 436] on input "text" at bounding box center [374, 438] width 236 height 30
type input "*******"
click at [645, 437] on input "text" at bounding box center [623, 438] width 236 height 30
type input "***"
click at [288, 483] on label "Valsts *" at bounding box center [298, 479] width 43 height 13
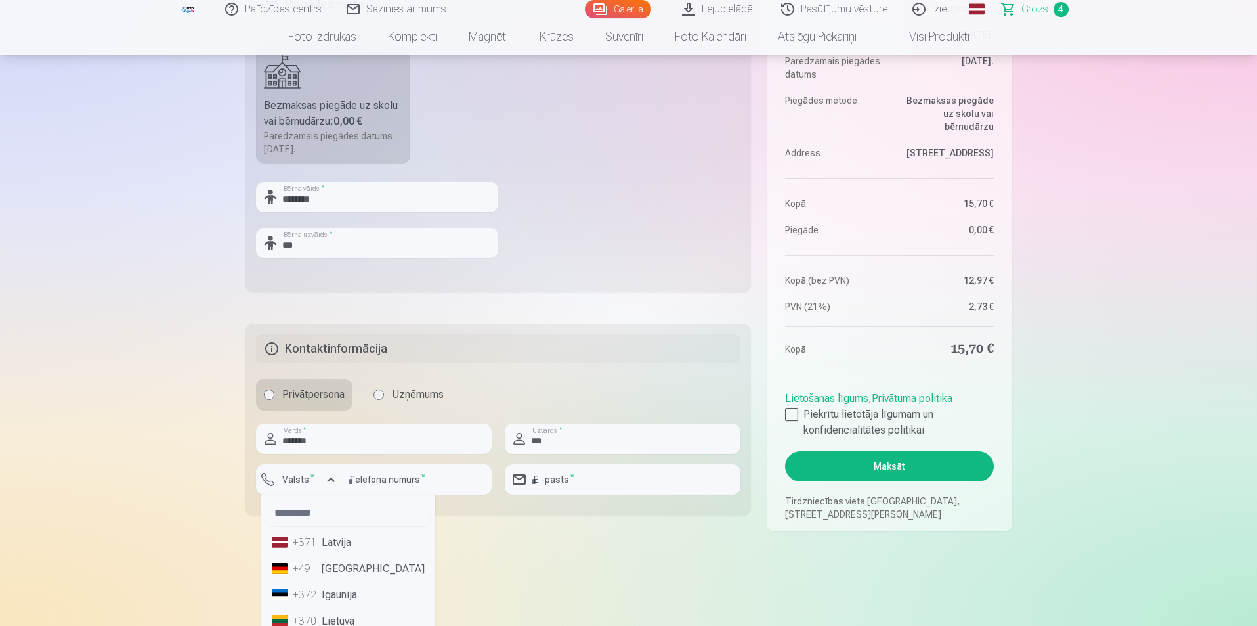
click at [334, 541] on li "+371 Latvija" at bounding box center [348, 542] width 163 height 26
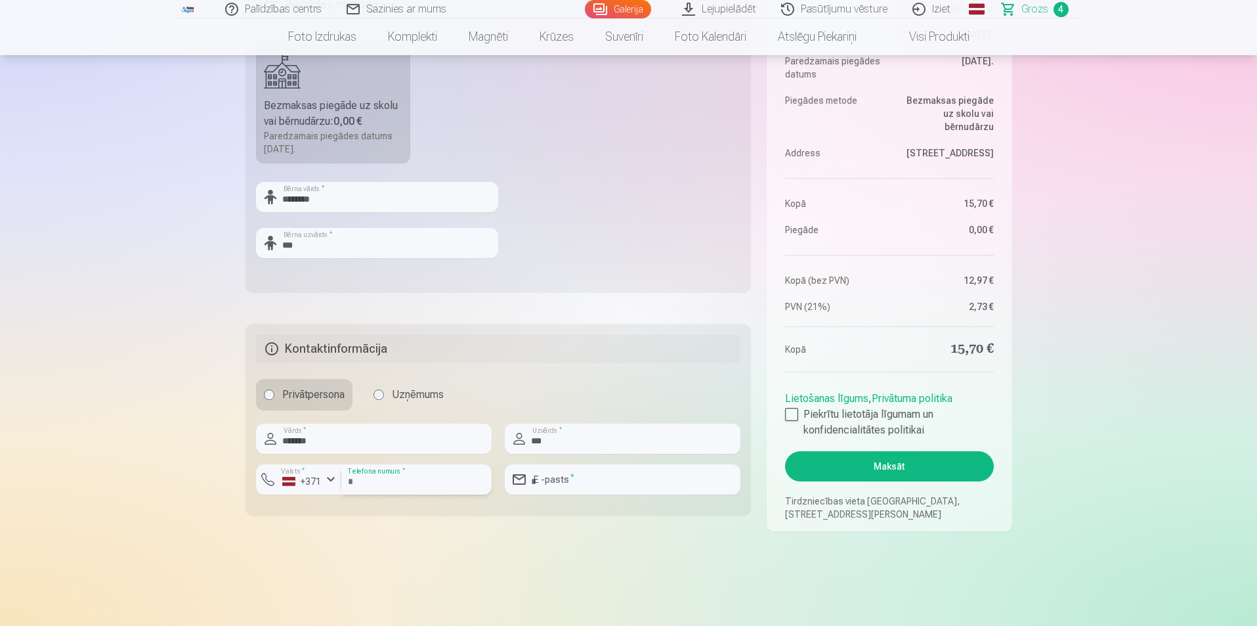
click at [407, 490] on input "number" at bounding box center [416, 479] width 150 height 30
type input "********"
click at [674, 481] on input "email" at bounding box center [623, 479] width 236 height 30
type input "**********"
click at [591, 536] on main "Jūsu iepirkumu grozs Kopsavilkums Order number Grozs Status Neapmaksāts Purchas…" at bounding box center [629, 79] width 767 height 1030
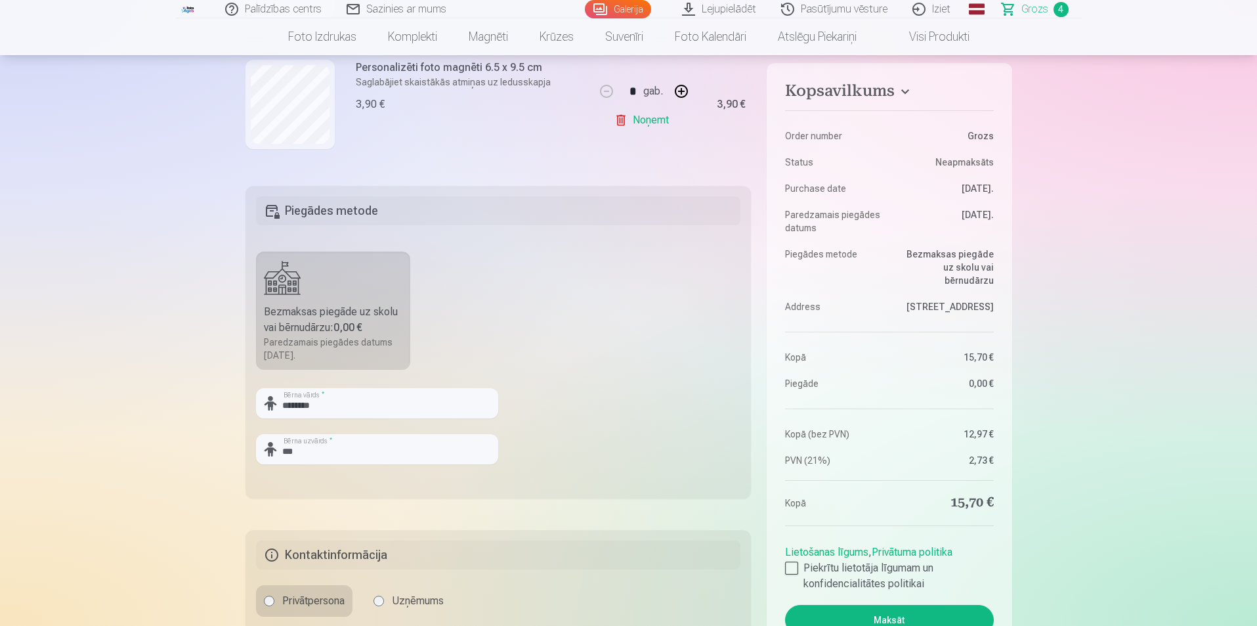
scroll to position [394, 0]
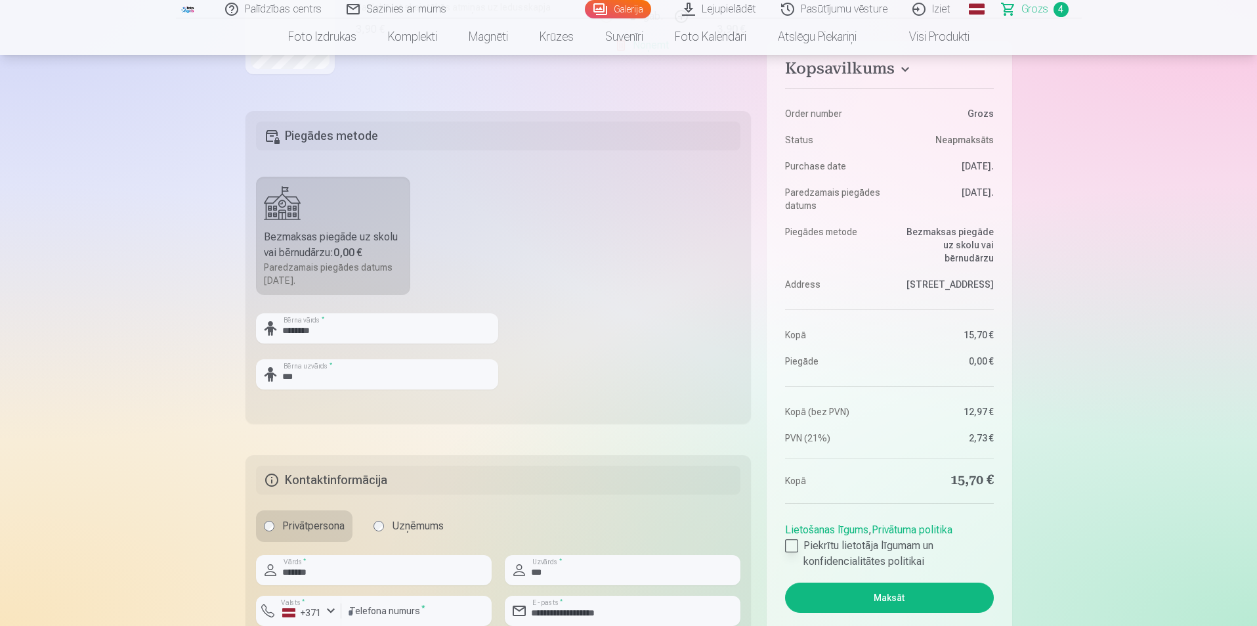
click at [792, 542] on div at bounding box center [791, 545] width 13 height 13
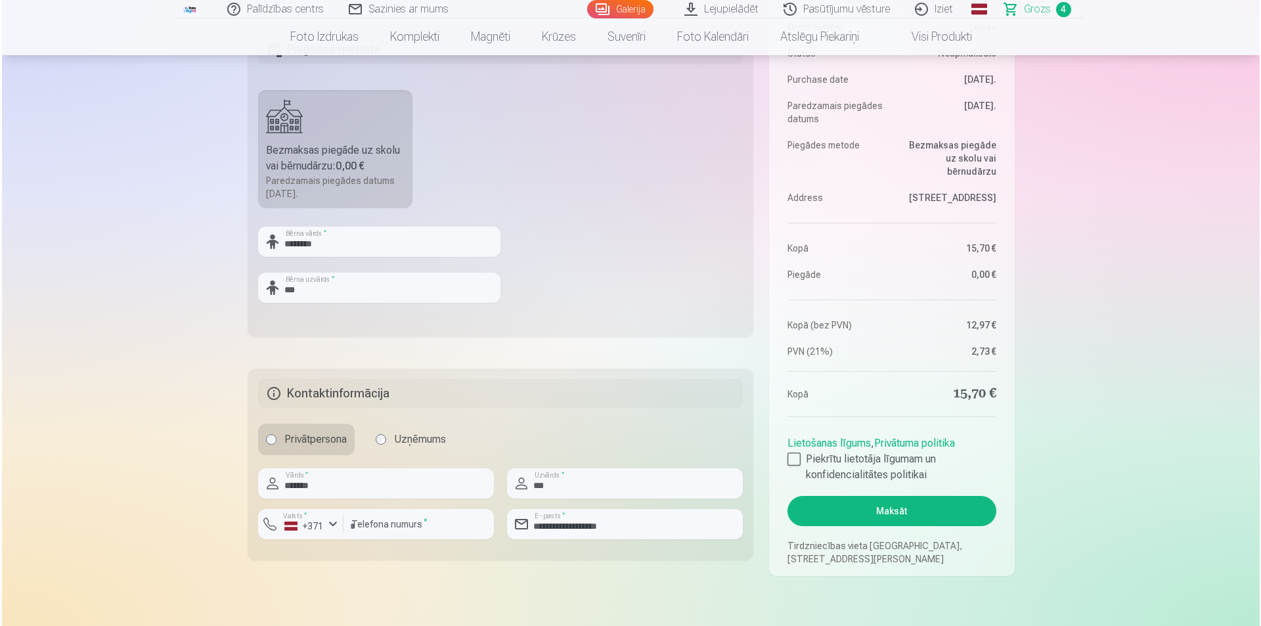
scroll to position [525, 0]
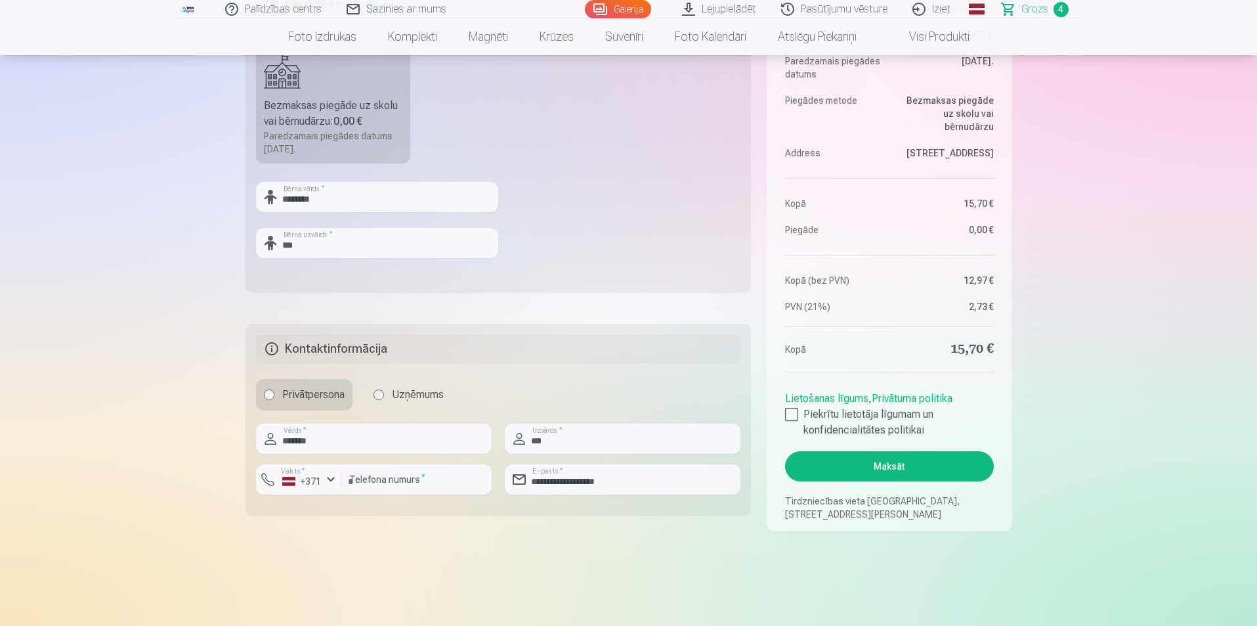
click at [926, 464] on button "Maksāt" at bounding box center [889, 466] width 208 height 30
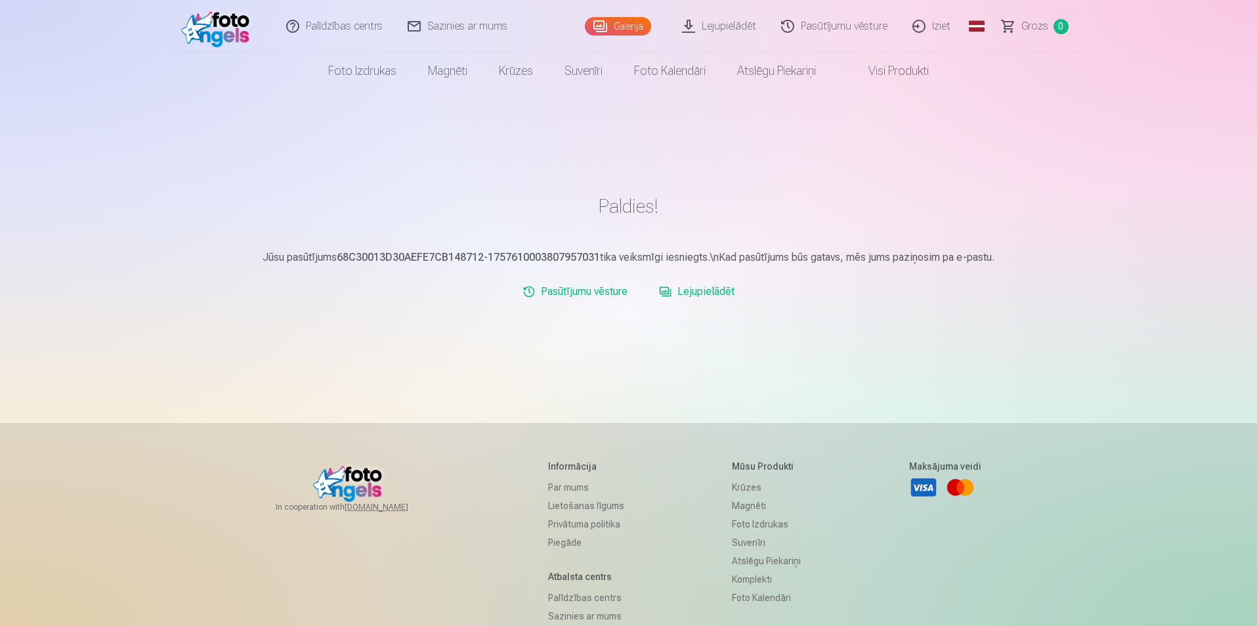
click at [852, 29] on link "Pasūtījumu vēsture" at bounding box center [834, 26] width 131 height 53
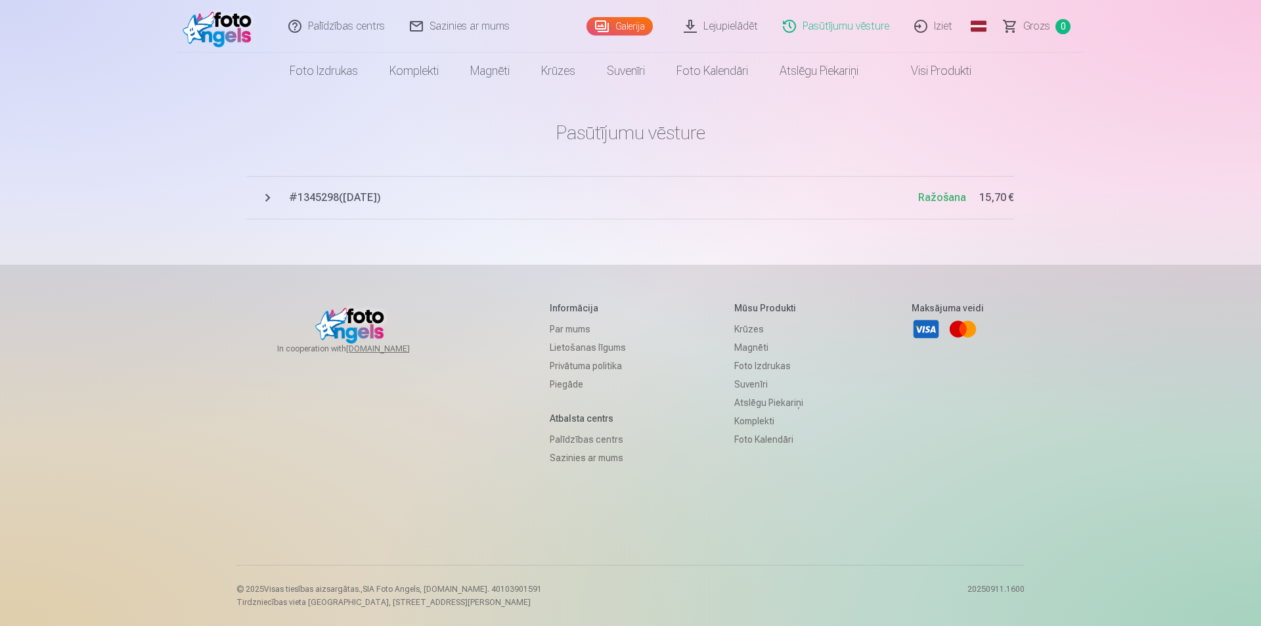
click at [326, 194] on span "# 1345298 ( 11.09.2025 )" at bounding box center [603, 198] width 629 height 16
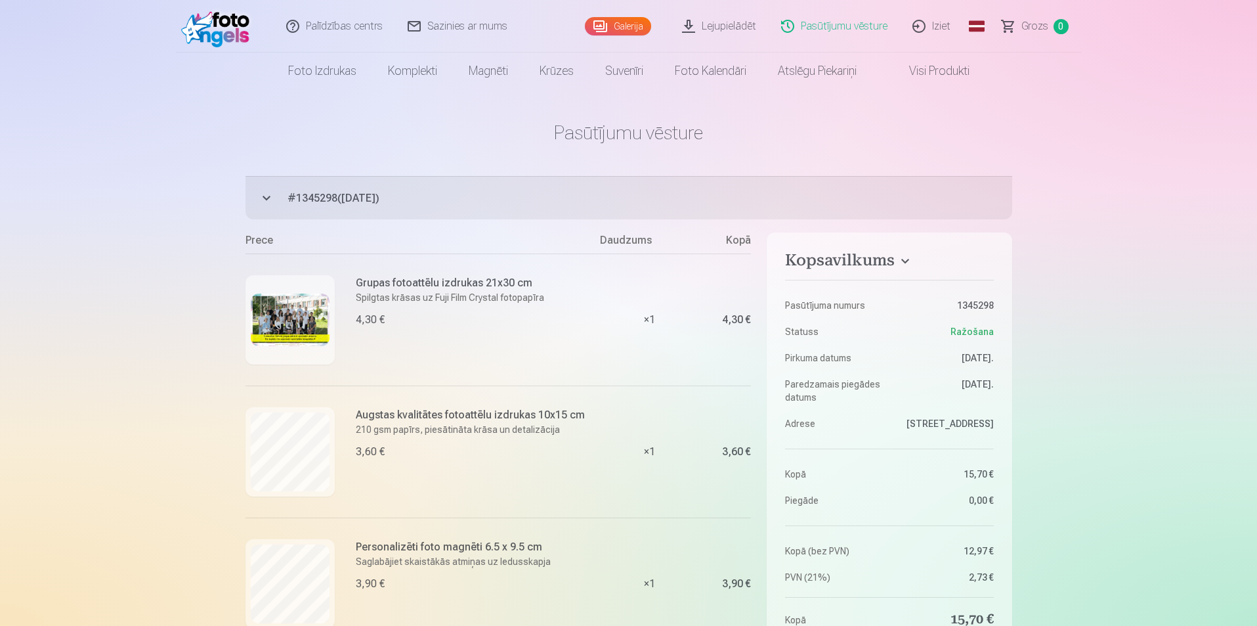
click at [939, 23] on link "Iziet" at bounding box center [932, 26] width 63 height 53
